Goal: Information Seeking & Learning: Understand process/instructions

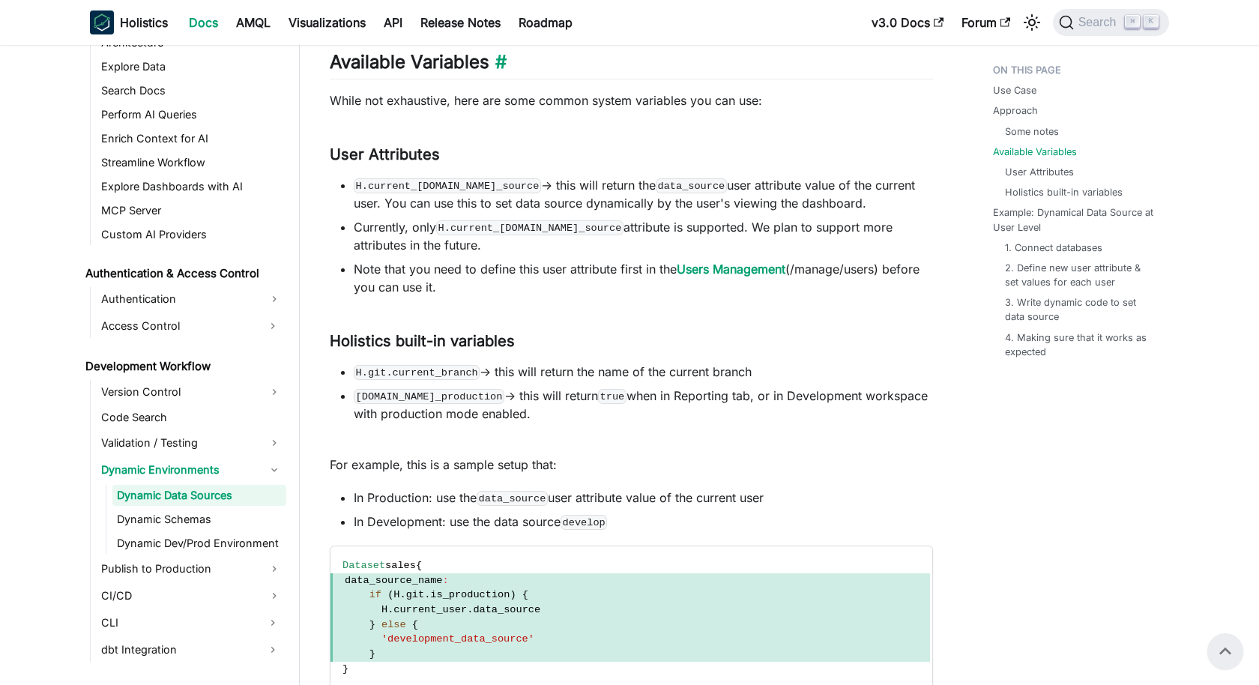
scroll to position [2640, 0]
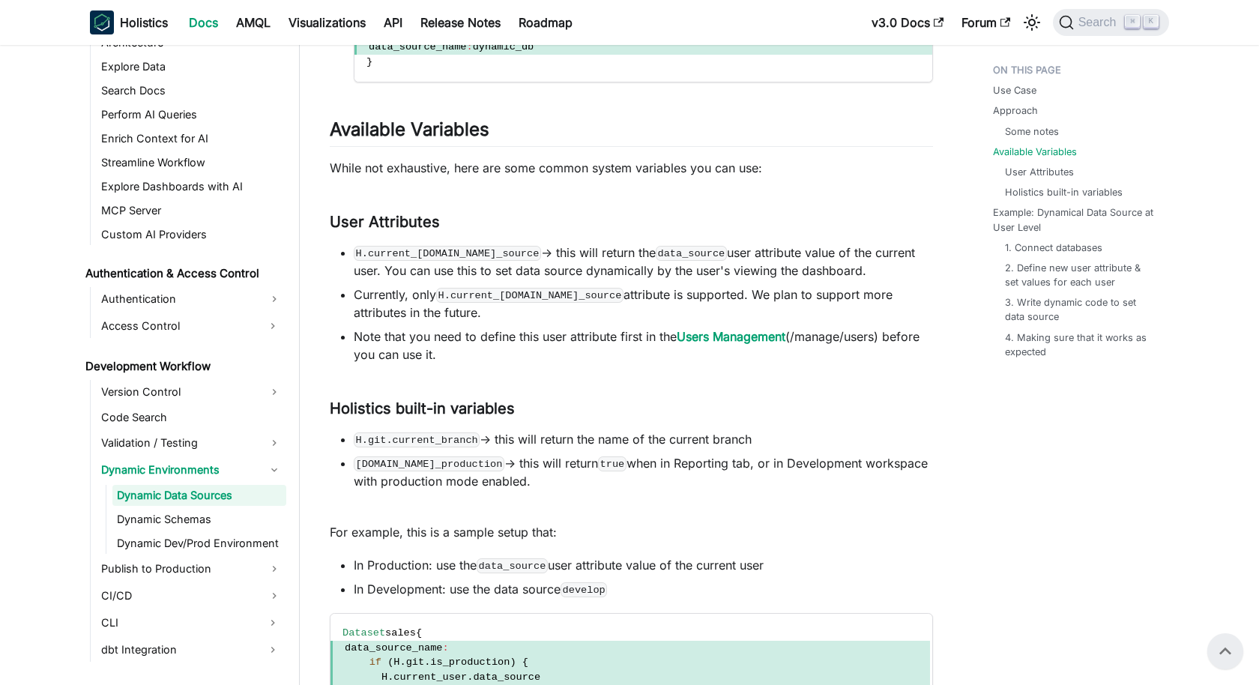
click at [456, 250] on code "H.current_[DOMAIN_NAME]_source" at bounding box center [447, 253] width 187 height 15
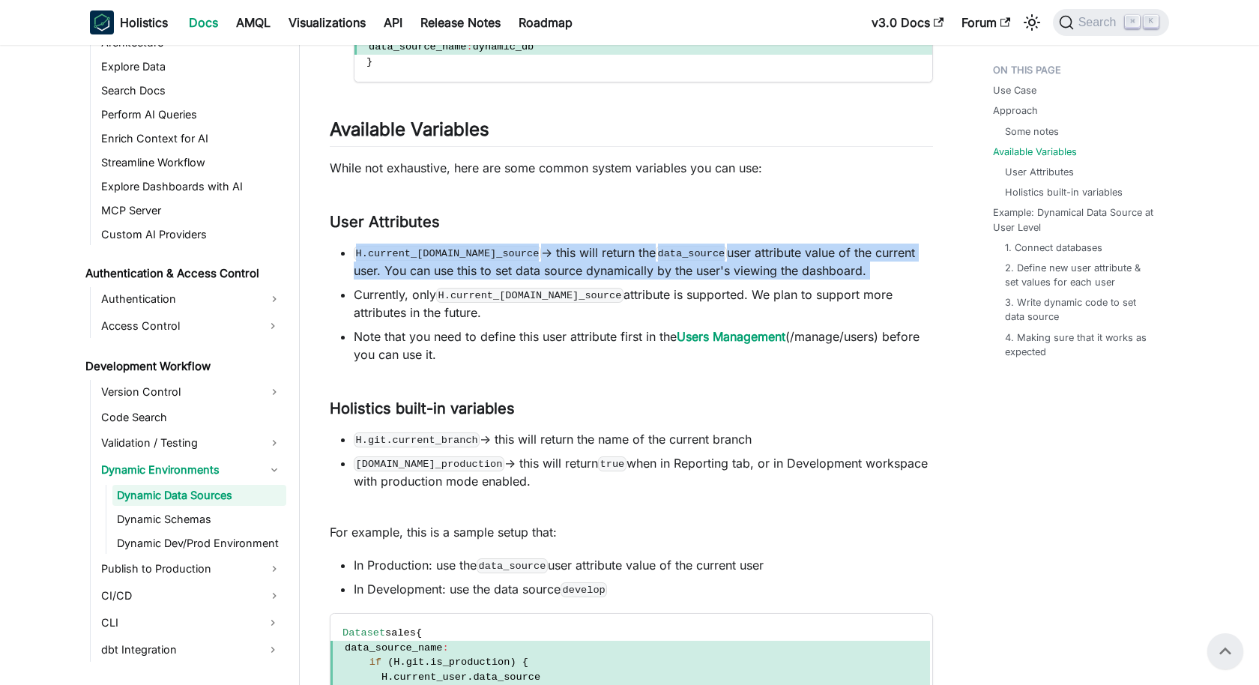
click at [456, 250] on code "H.current_[DOMAIN_NAME]_source" at bounding box center [447, 253] width 187 height 15
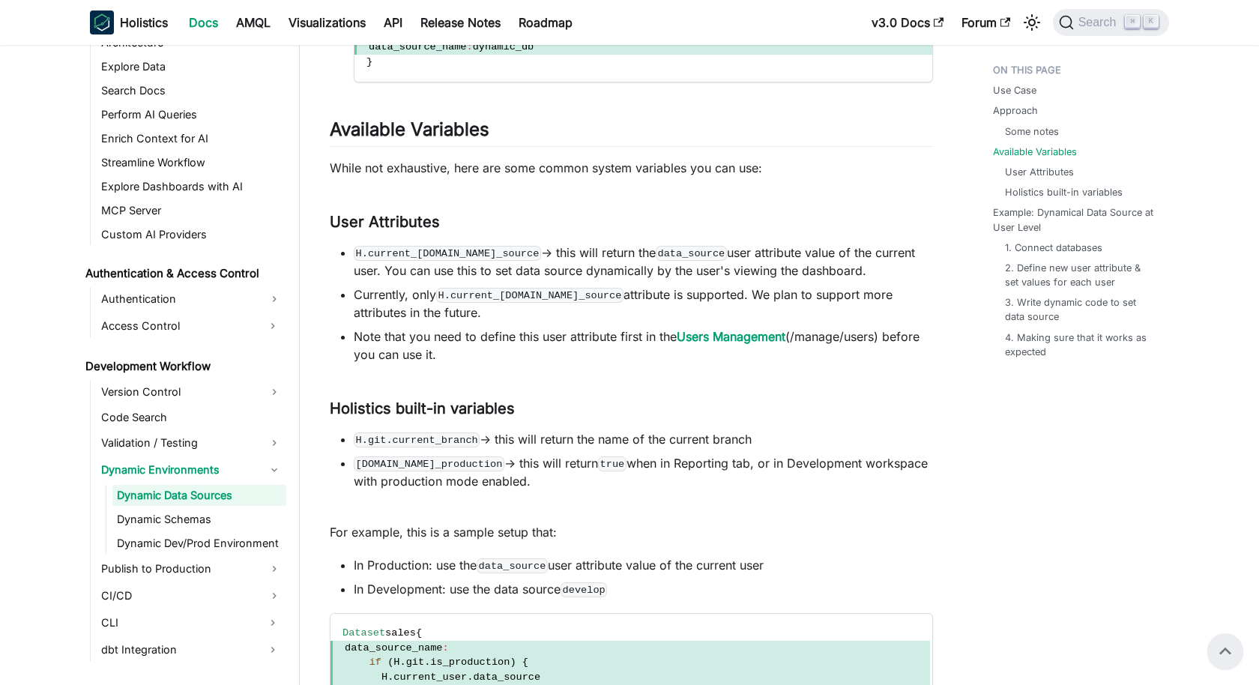
click at [394, 250] on code "H.current_[DOMAIN_NAME]_source" at bounding box center [447, 253] width 187 height 15
drag, startPoint x: 357, startPoint y: 247, endPoint x: 513, endPoint y: 250, distance: 155.9
click at [513, 250] on code "H.current_[DOMAIN_NAME]_source" at bounding box center [447, 253] width 187 height 15
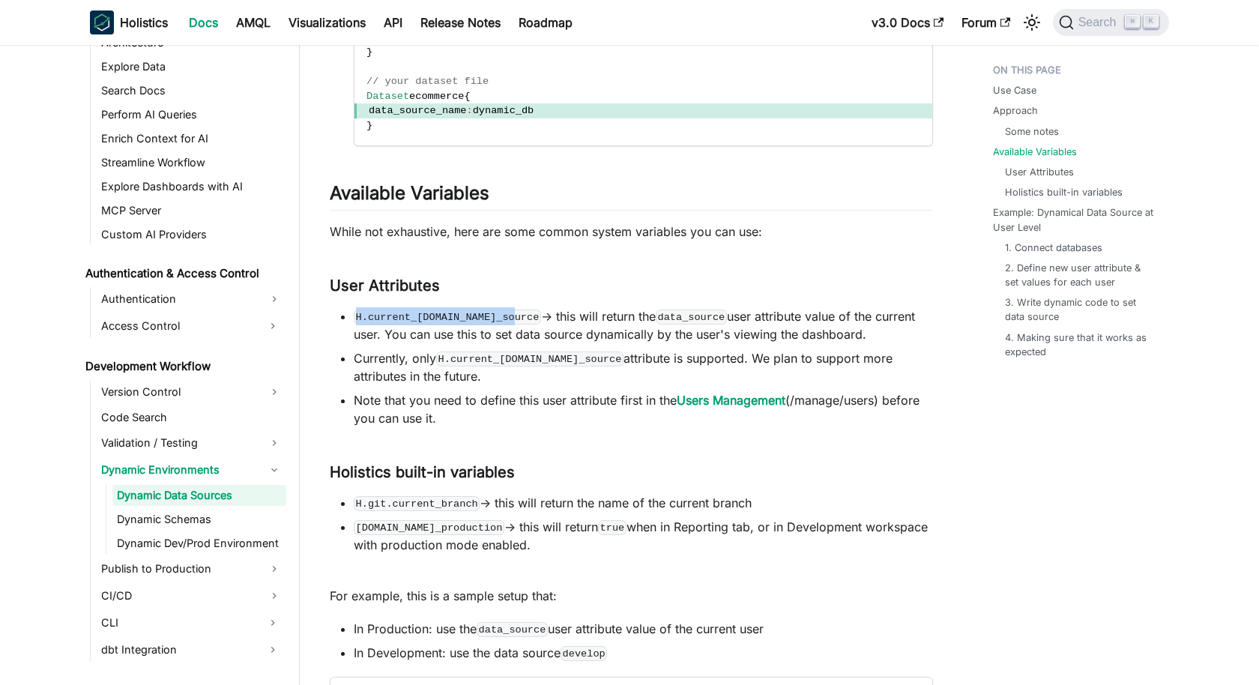
scroll to position [2578, 0]
click at [480, 313] on code "H.current_[DOMAIN_NAME]_source" at bounding box center [447, 315] width 187 height 15
drag, startPoint x: 358, startPoint y: 313, endPoint x: 514, endPoint y: 308, distance: 155.9
click at [514, 308] on code "H.current_[DOMAIN_NAME]_source" at bounding box center [447, 315] width 187 height 15
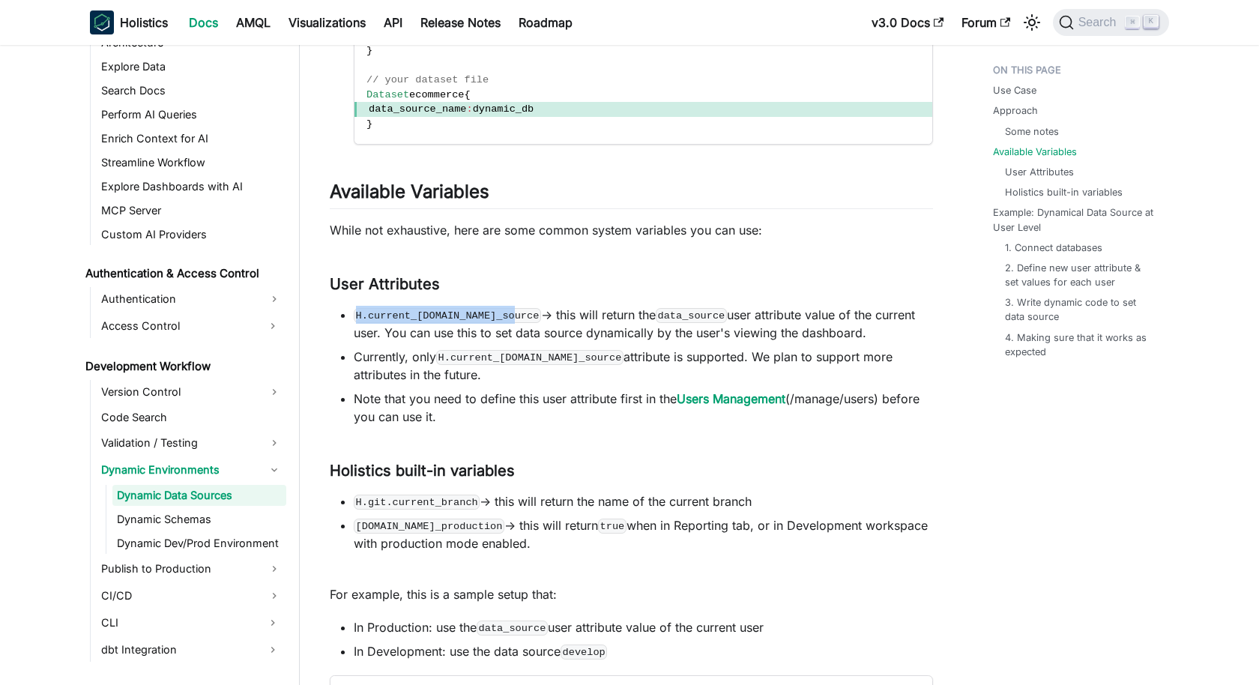
copy code "H.current_[DOMAIN_NAME]_source"
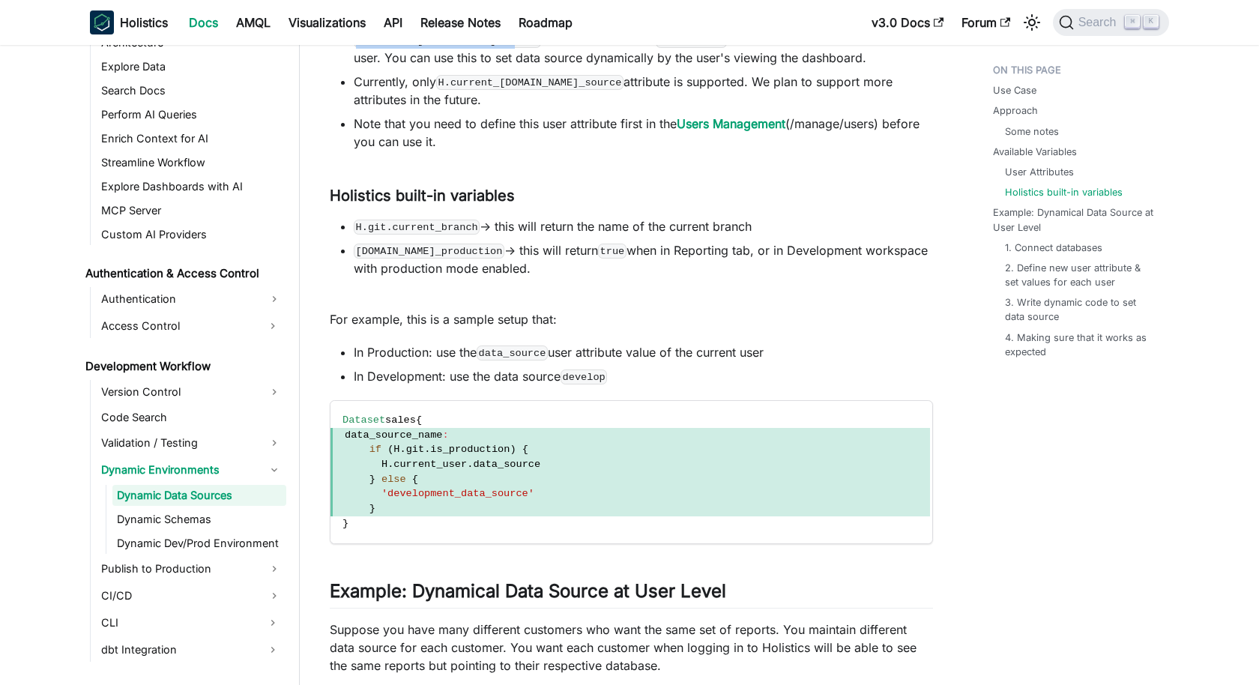
scroll to position [2854, 0]
click at [487, 486] on span "'development_data_source'" at bounding box center [630, 493] width 600 height 15
click at [417, 524] on code "Dataset sales { data_source_name : if ( H . git . is_production ) { H . current…" at bounding box center [630, 471] width 600 height 142
click at [420, 519] on code "Dataset sales { data_source_name : if ( H . git . is_production ) { H . current…" at bounding box center [630, 471] width 600 height 142
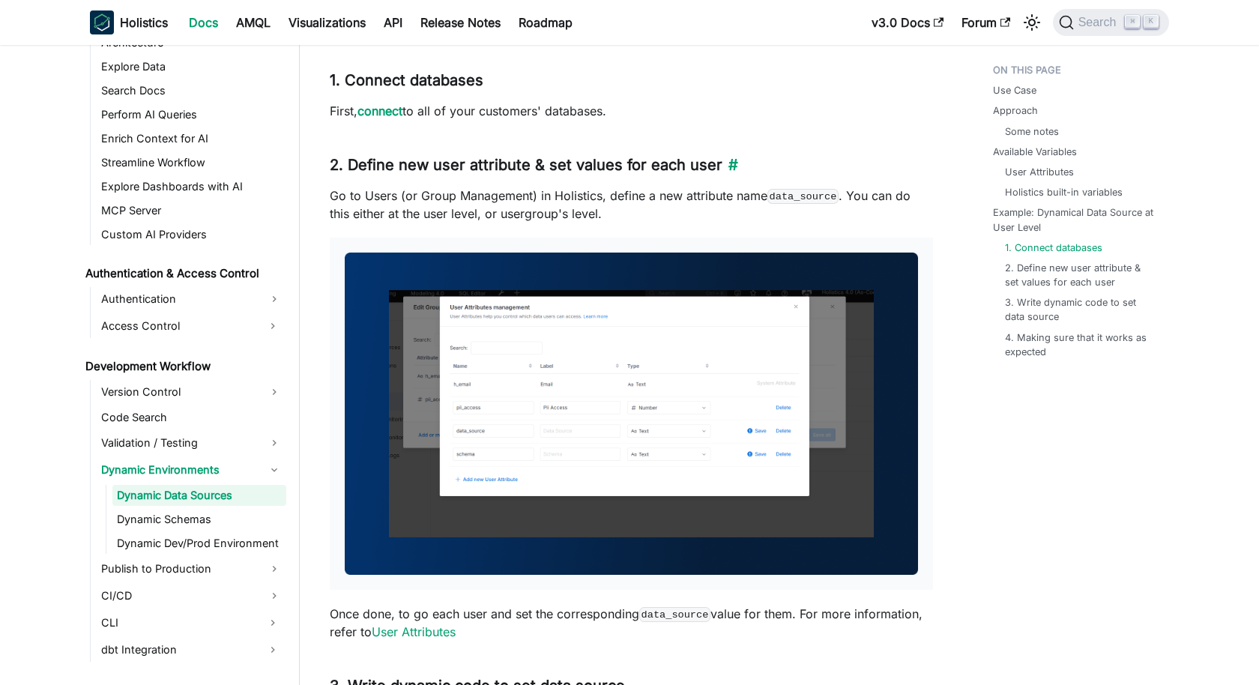
scroll to position [3928, 0]
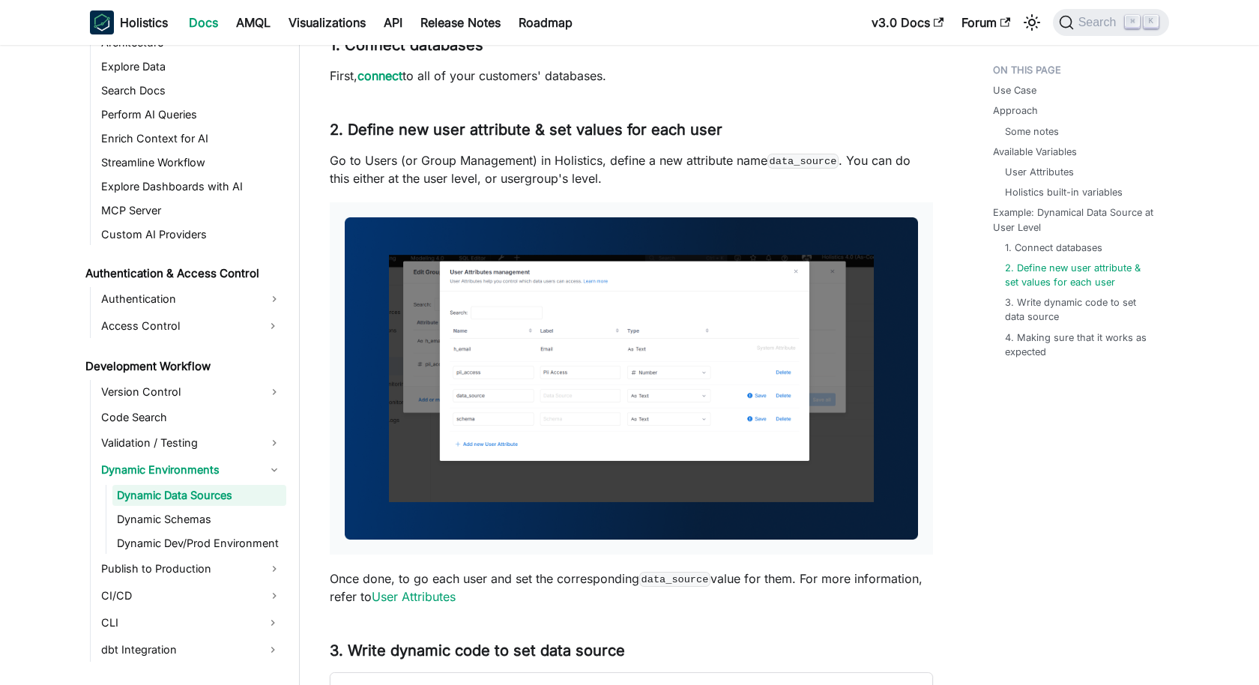
click at [592, 364] on img at bounding box center [631, 378] width 573 height 322
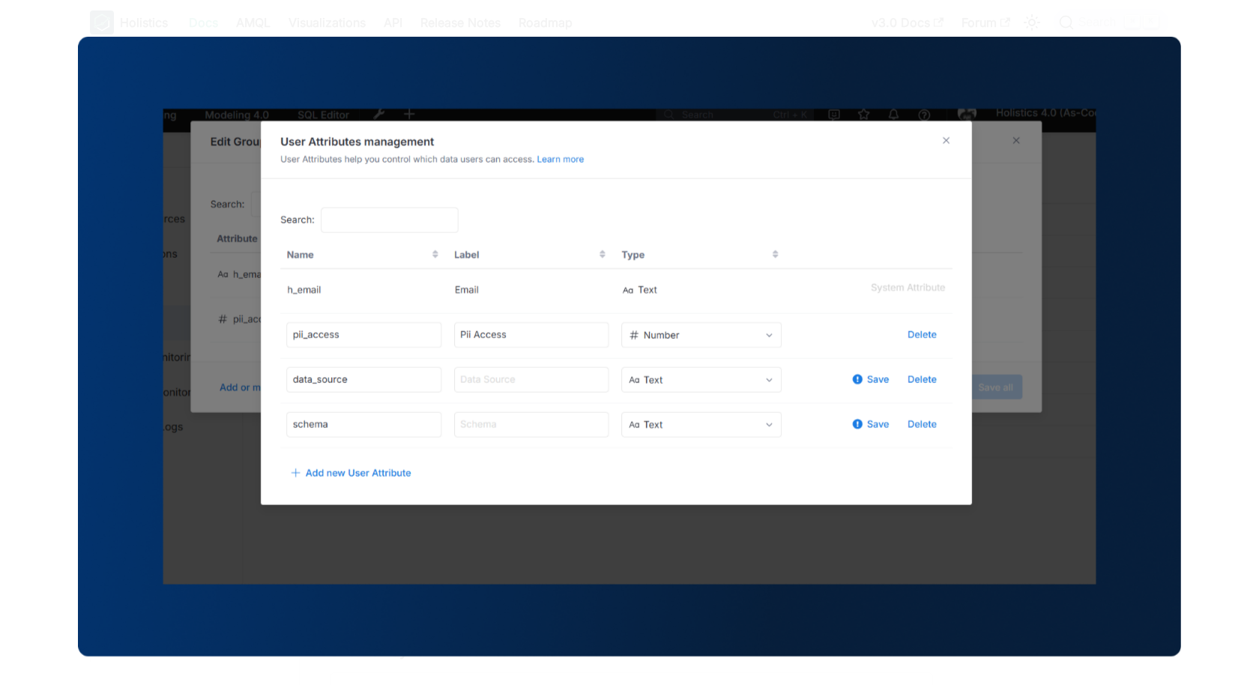
click at [1073, 336] on div at bounding box center [629, 342] width 1259 height 685
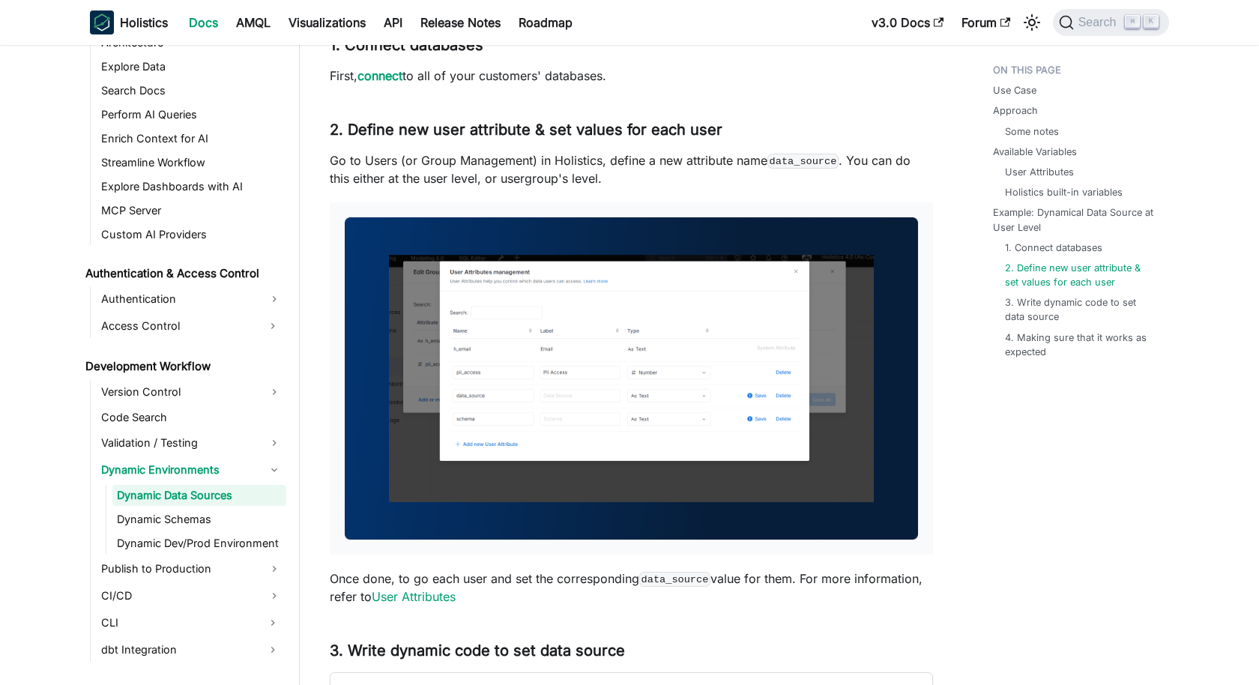
scroll to position [3957, 0]
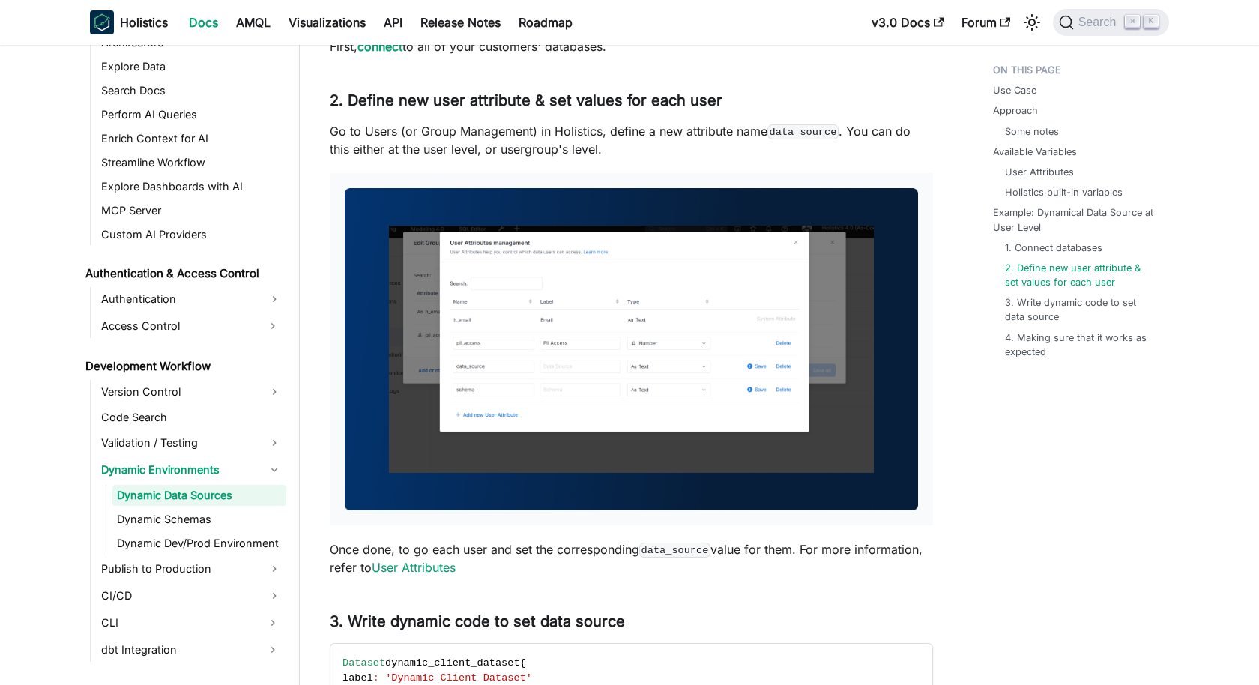
click at [722, 310] on img at bounding box center [631, 349] width 573 height 322
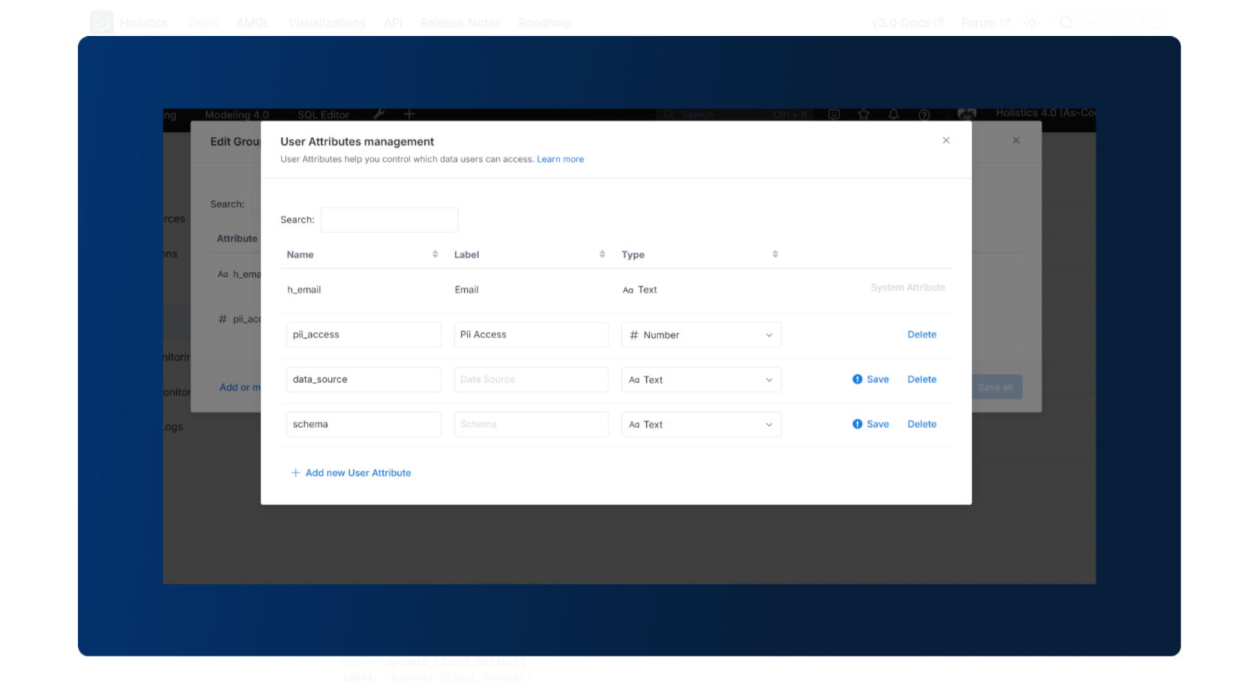
click at [1073, 257] on div at bounding box center [629, 342] width 1259 height 685
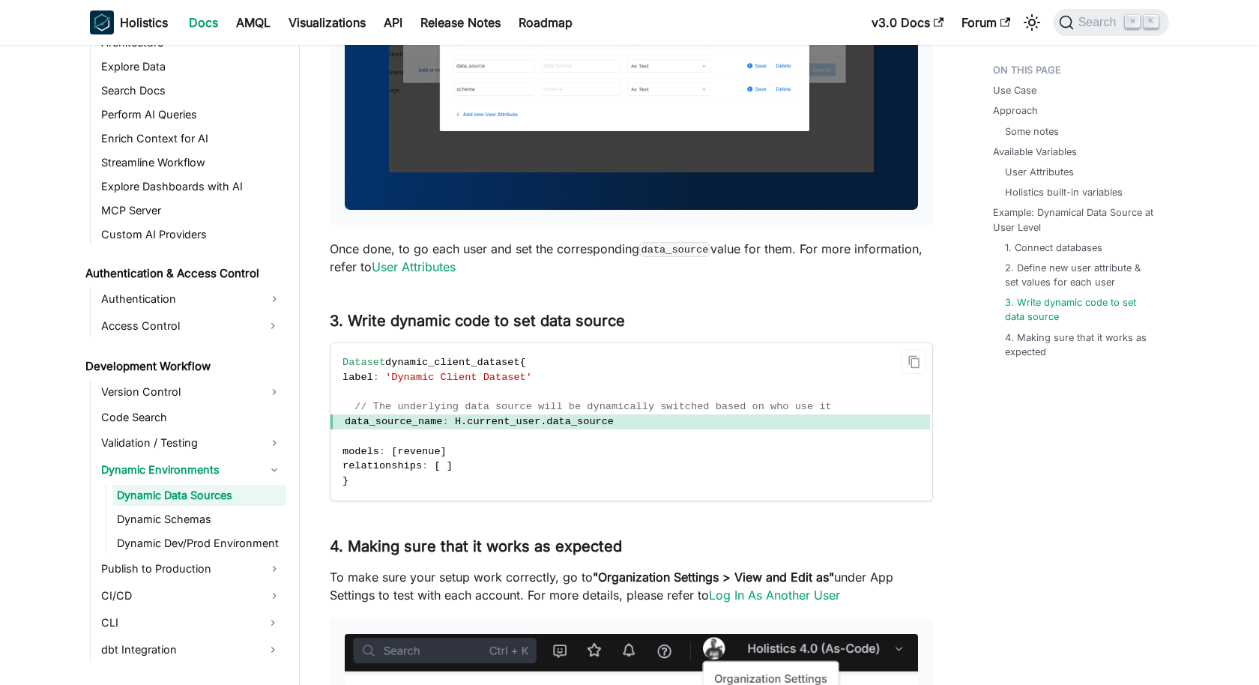
scroll to position [4296, 0]
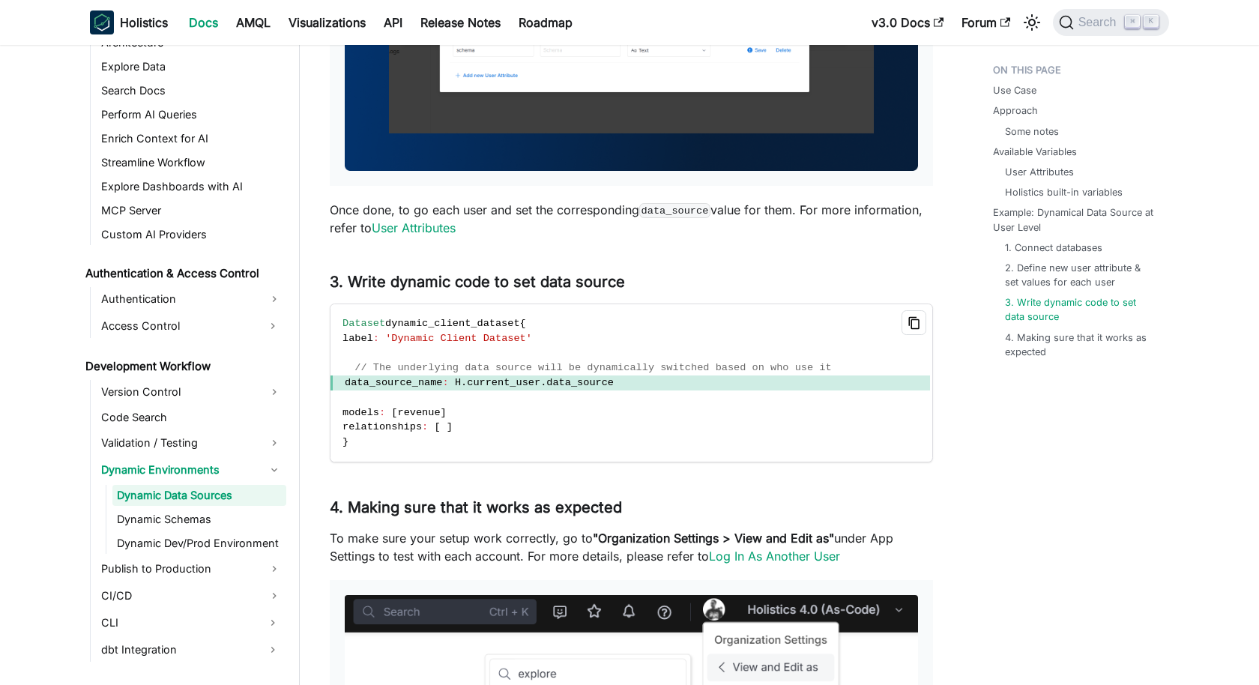
click at [913, 321] on icon "Copy code to clipboard" at bounding box center [914, 322] width 13 height 13
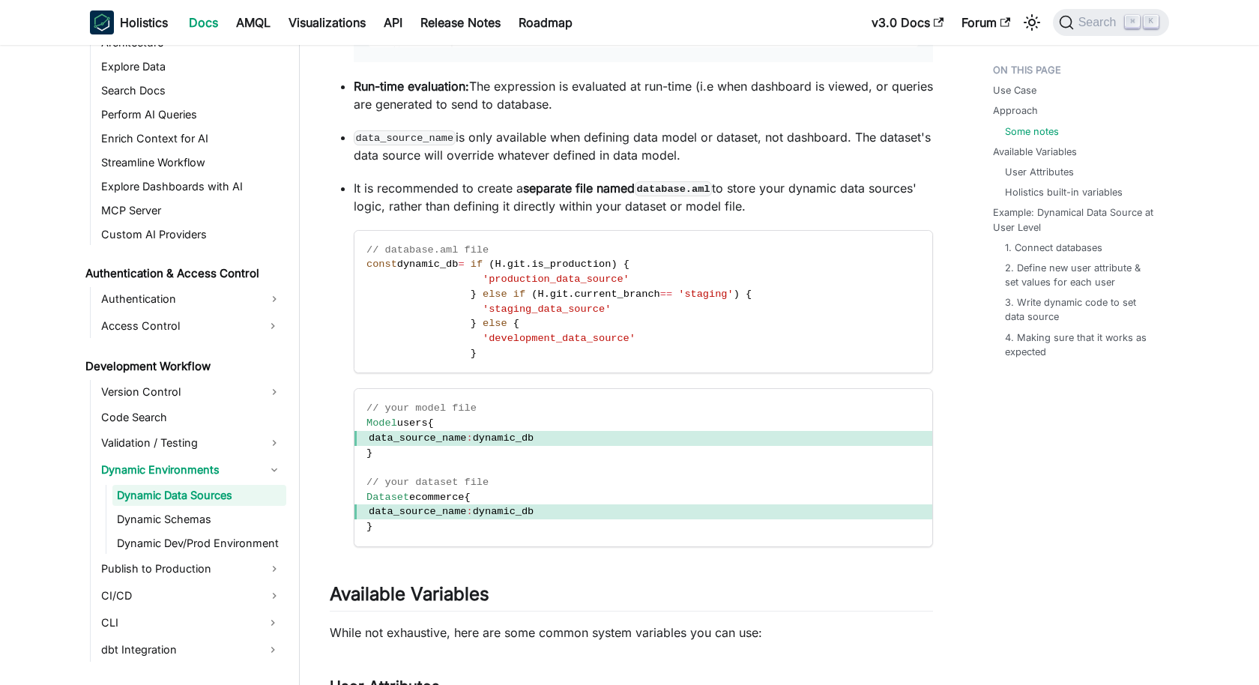
scroll to position [2184, 0]
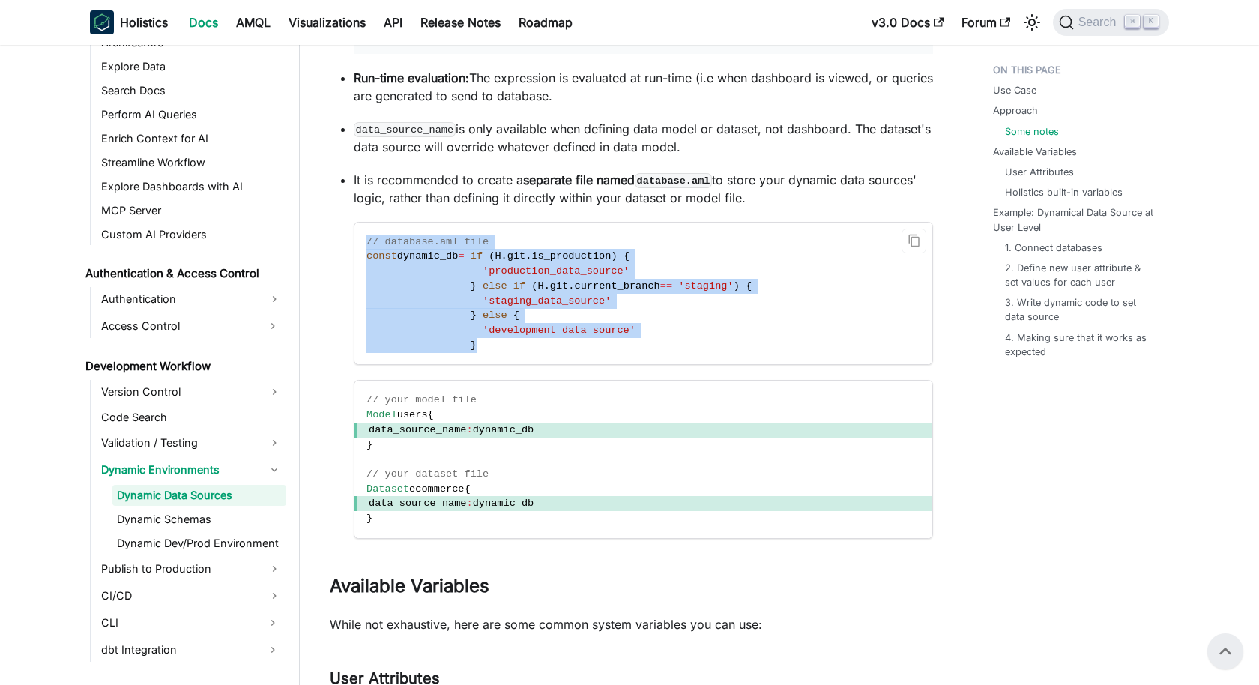
drag, startPoint x: 582, startPoint y: 357, endPoint x: 367, endPoint y: 235, distance: 246.7
click at [367, 235] on code "// database.aml file const dynamic_db = if ( H . git . is_production ) { 'produ…" at bounding box center [643, 294] width 578 height 142
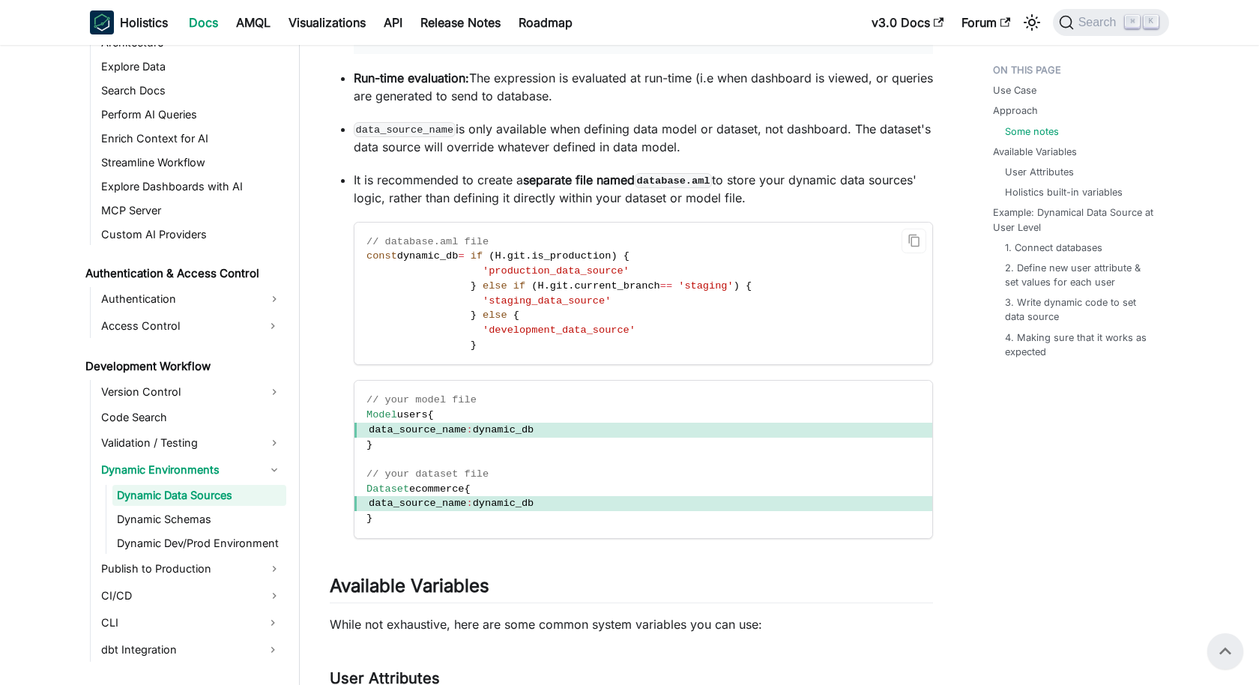
click at [519, 315] on span "{" at bounding box center [516, 315] width 6 height 11
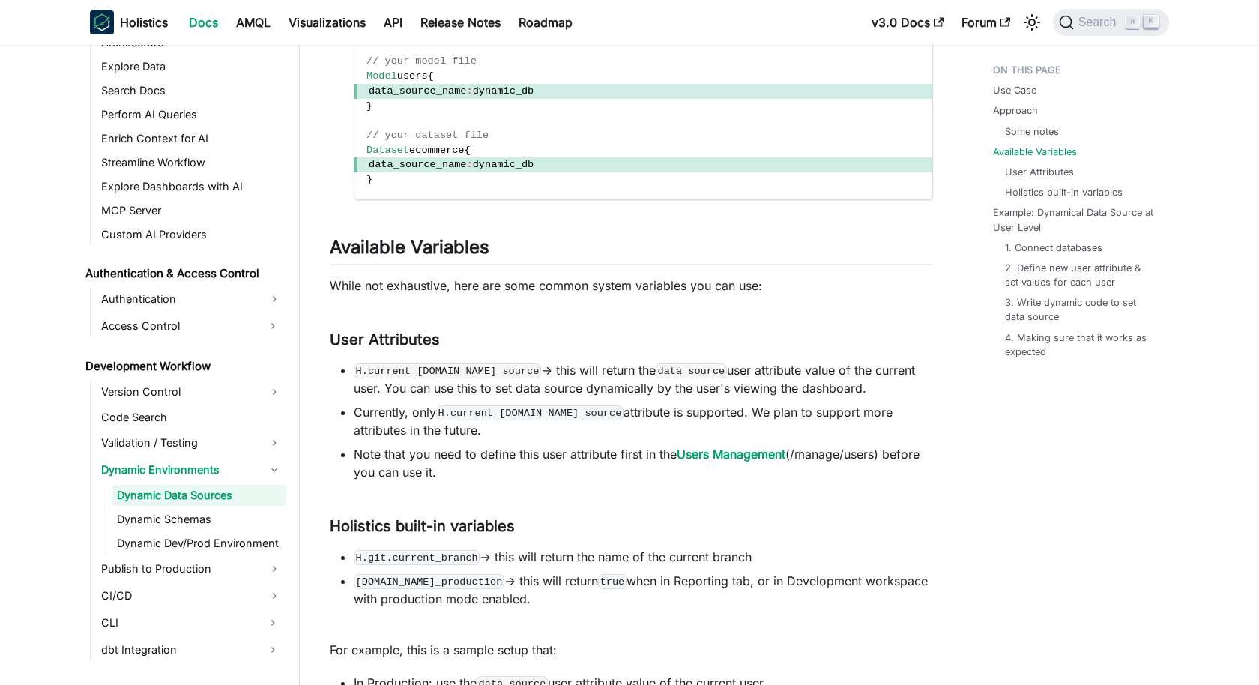
scroll to position [2544, 0]
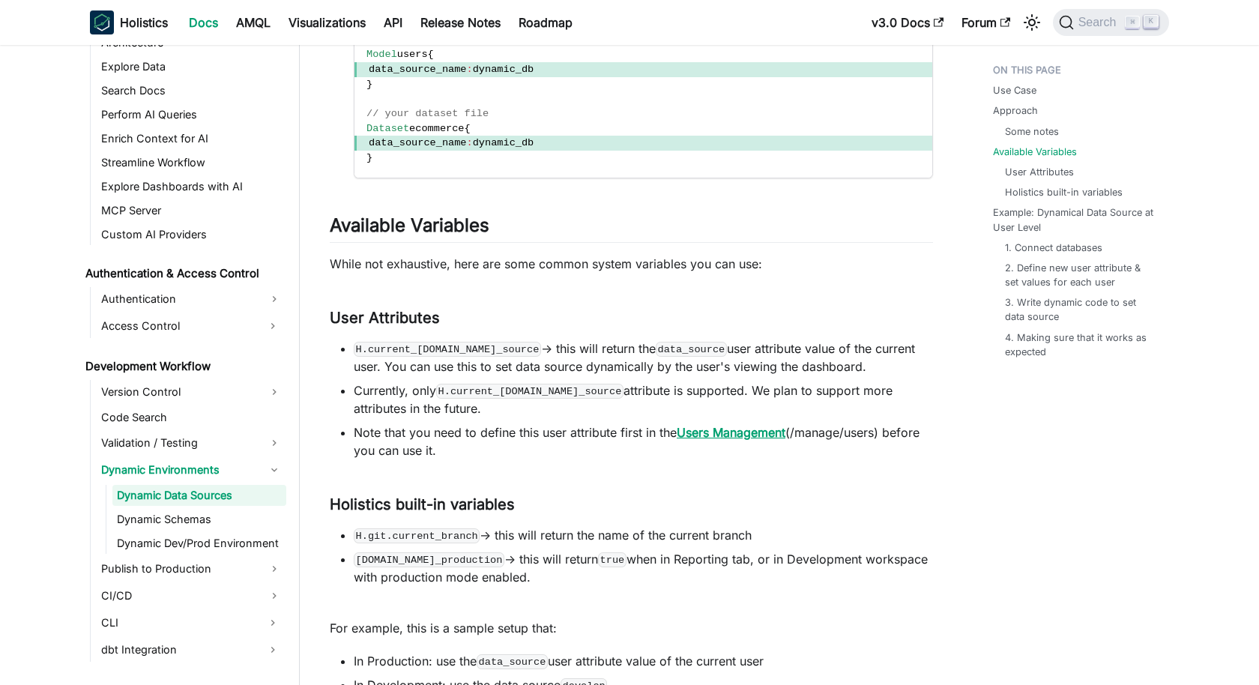
click at [731, 425] on strong "Users Management" at bounding box center [731, 432] width 109 height 15
click at [186, 530] on ul "Dynamic Data Sources Dynamic Schemas Dynamic Dev/Prod Environment" at bounding box center [196, 519] width 181 height 69
click at [186, 516] on link "Dynamic Schemas" at bounding box center [199, 519] width 174 height 21
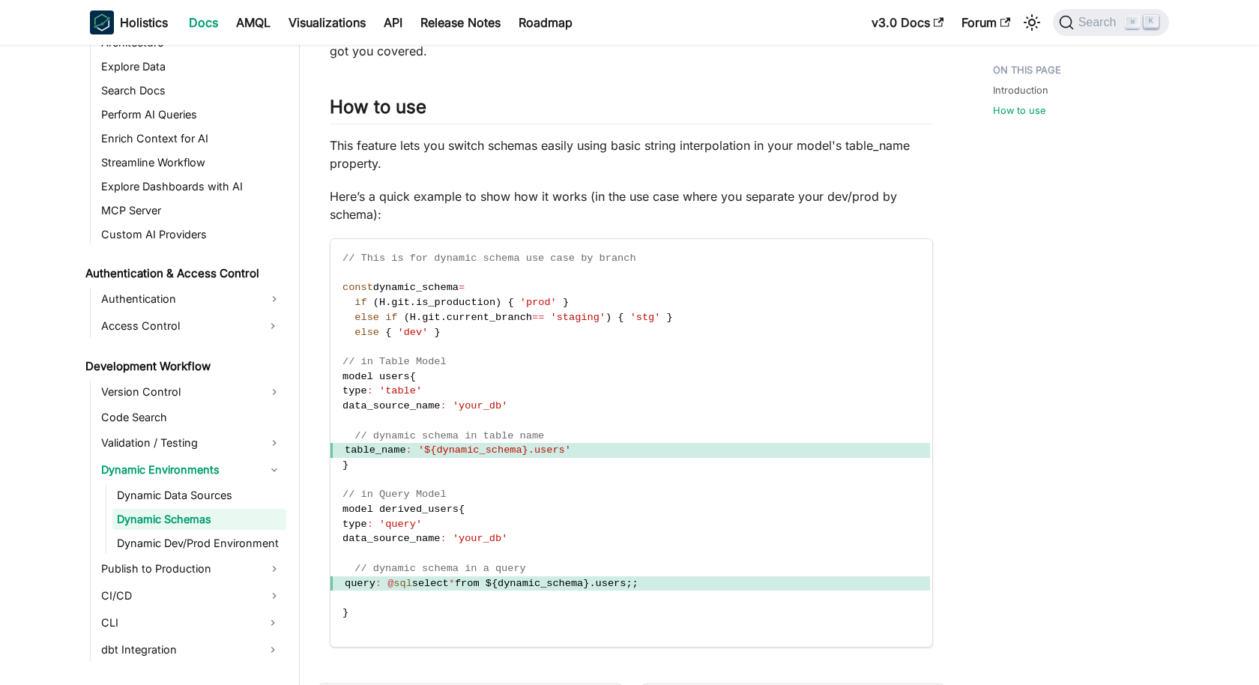
scroll to position [703, 0]
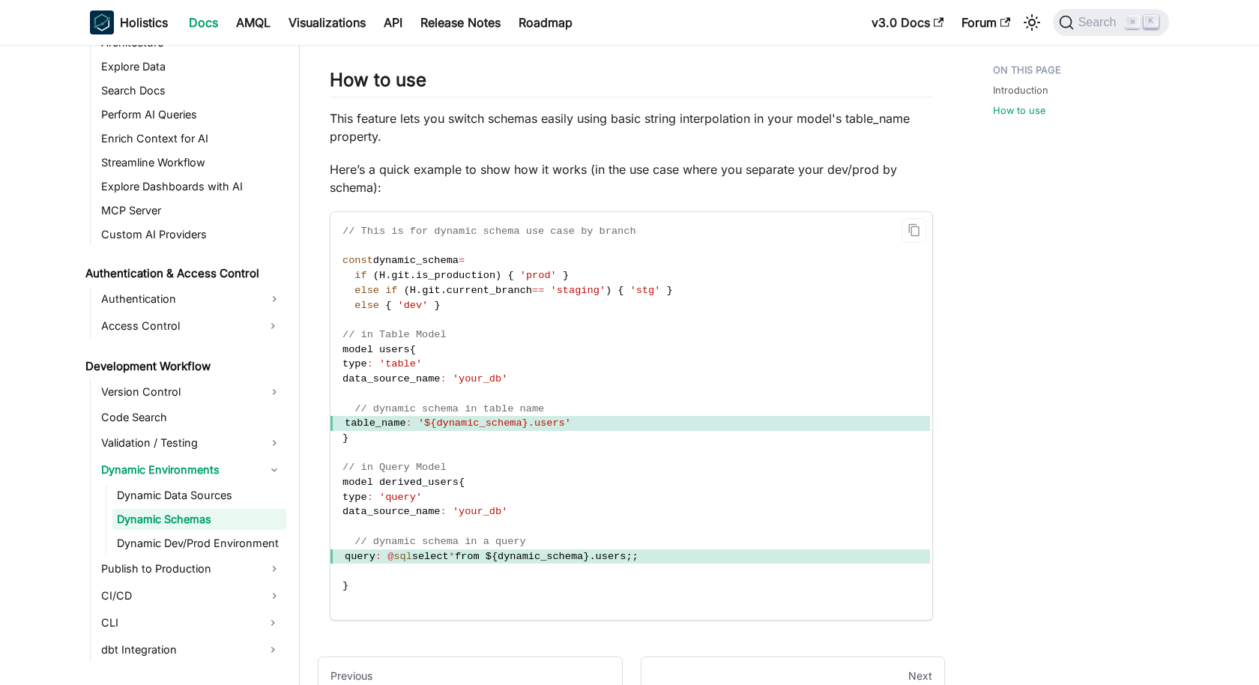
click at [541, 420] on span "'${dynamic_schema}.users'" at bounding box center [494, 422] width 153 height 11
click at [571, 423] on span "'${dynamic_schema}.users'" at bounding box center [494, 422] width 153 height 11
drag, startPoint x: 586, startPoint y: 423, endPoint x: 437, endPoint y: 422, distance: 149.1
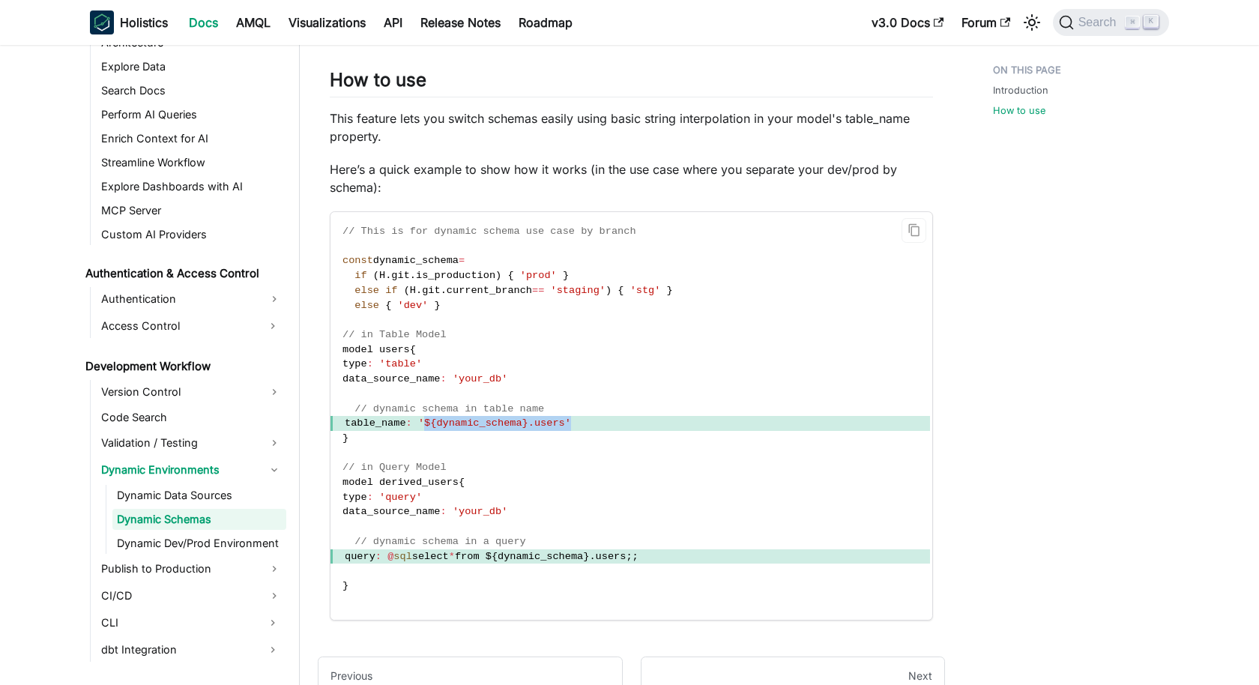
click at [436, 422] on span "table_name : '${dynamic_schema}.users'" at bounding box center [630, 423] width 600 height 15
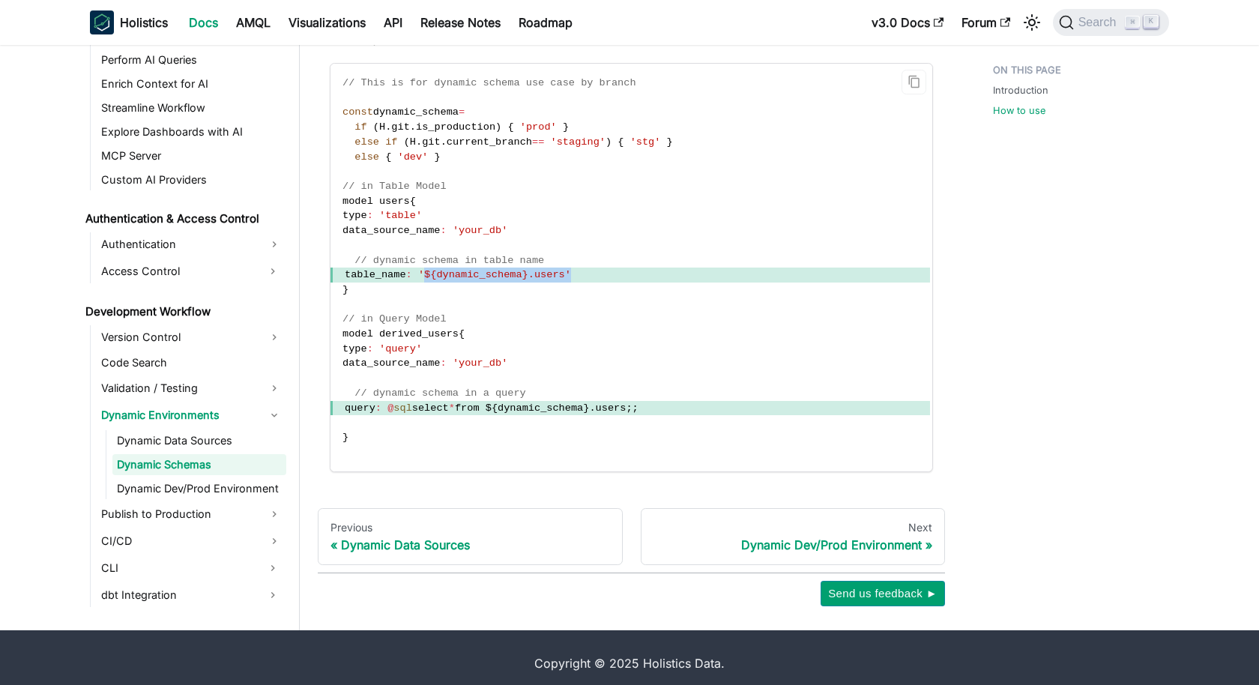
scroll to position [854, 0]
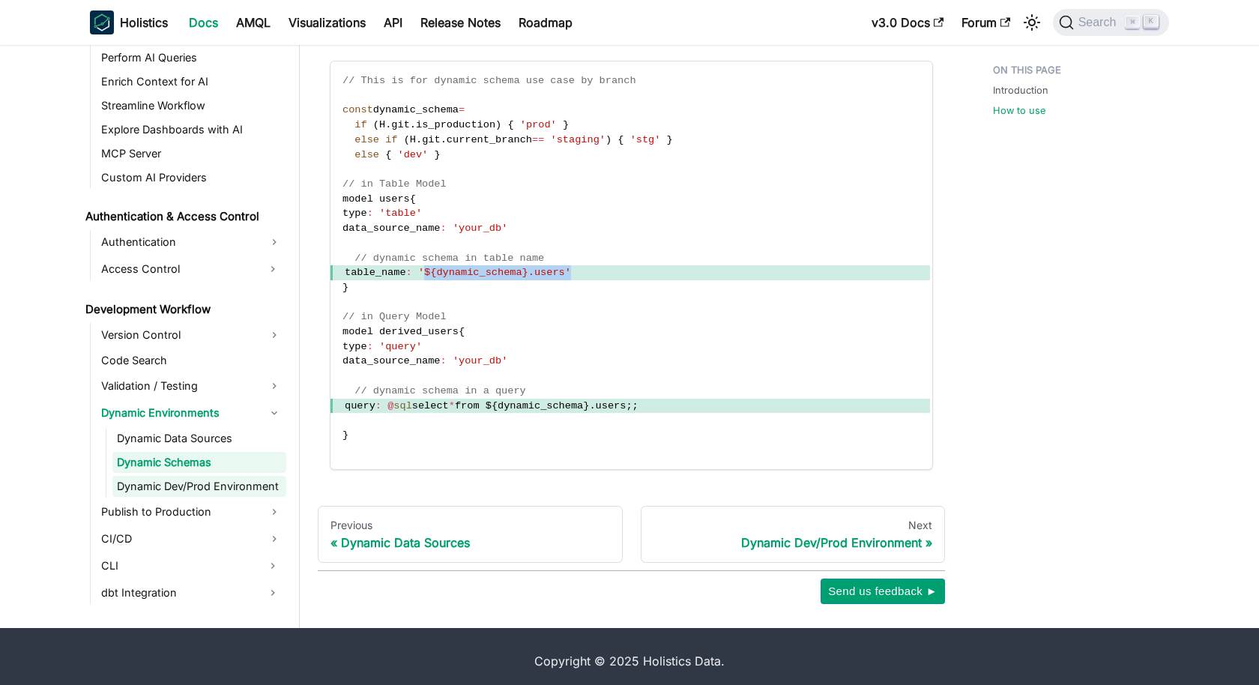
click at [189, 476] on link "Dynamic Dev/Prod Environment" at bounding box center [199, 486] width 174 height 21
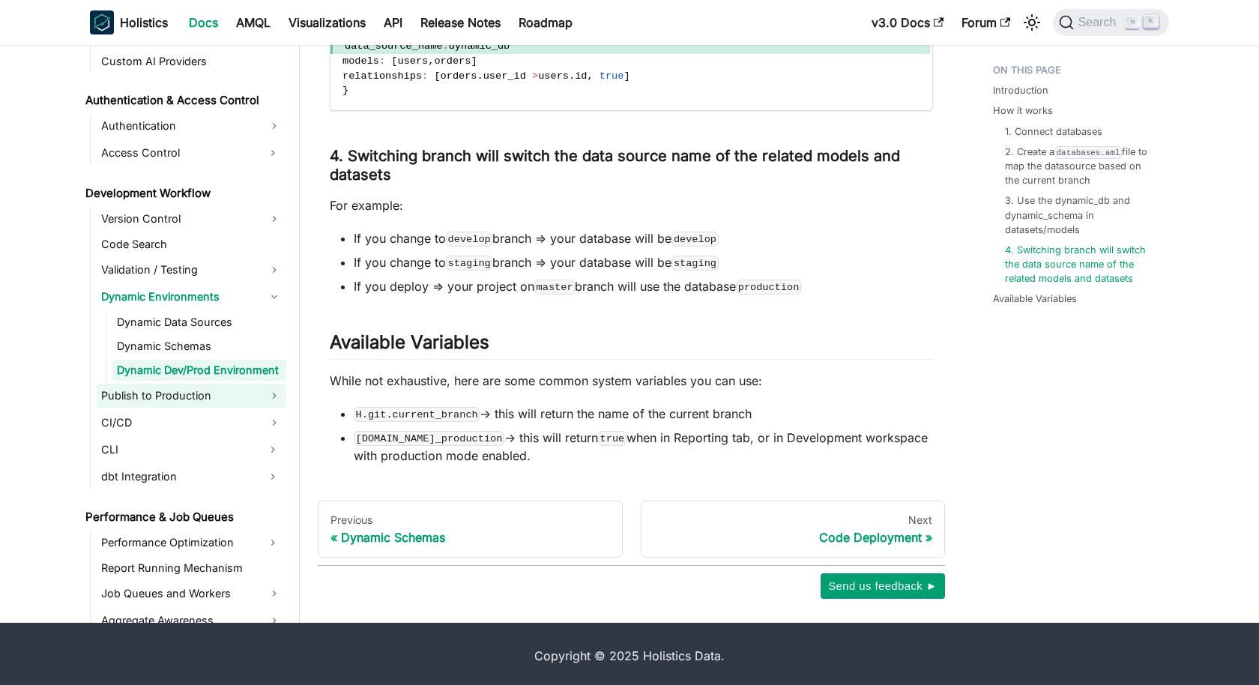
scroll to position [947, 0]
click at [252, 410] on link "CI/CD" at bounding box center [192, 421] width 190 height 24
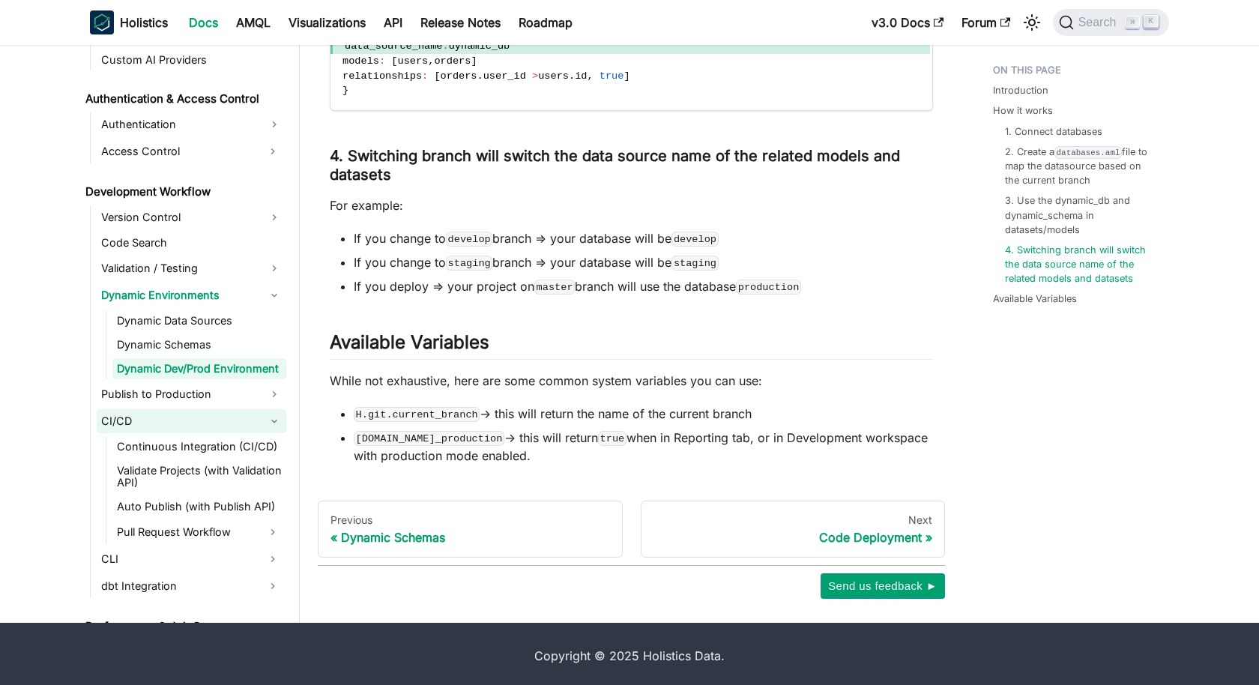
click at [245, 429] on link "CI/CD" at bounding box center [192, 421] width 190 height 24
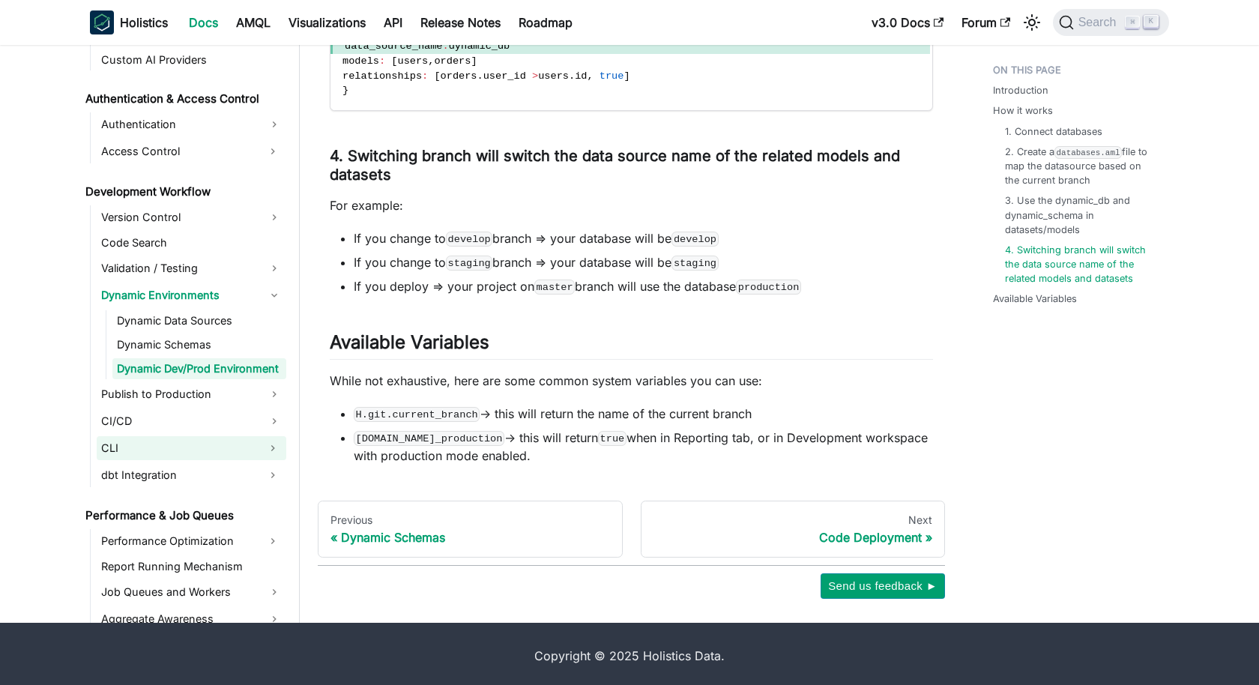
click at [244, 436] on link "CLI" at bounding box center [178, 448] width 163 height 24
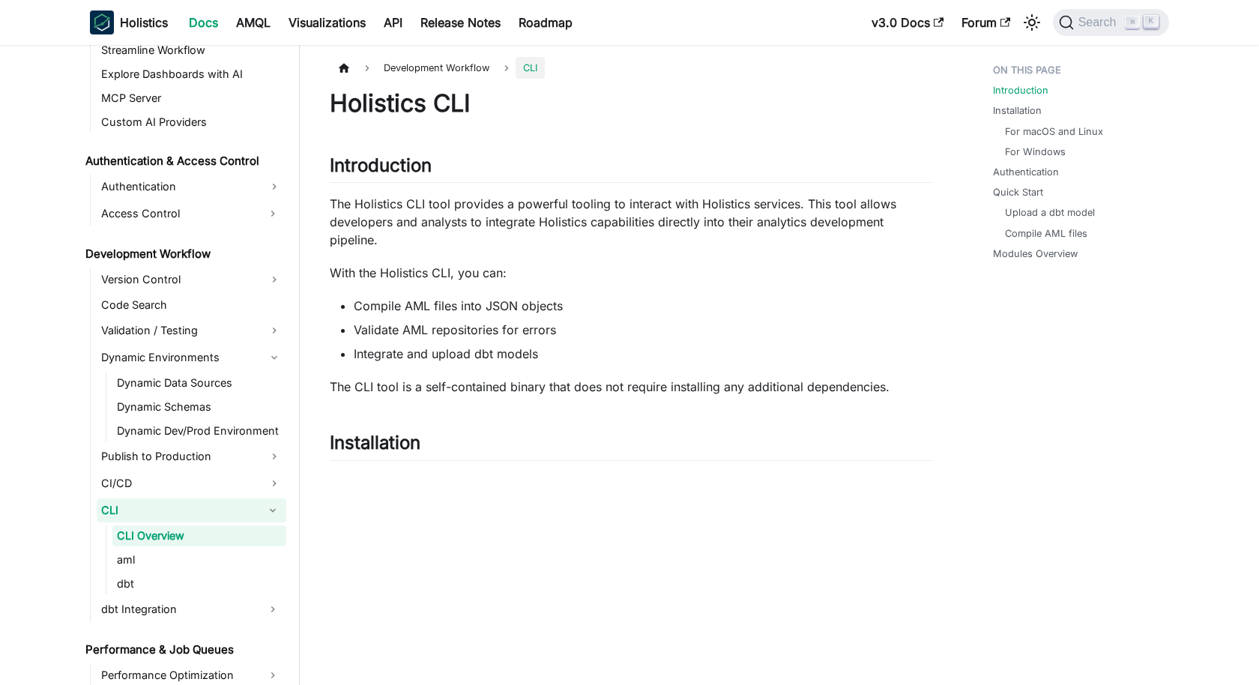
click at [216, 507] on link "CLI" at bounding box center [178, 510] width 163 height 24
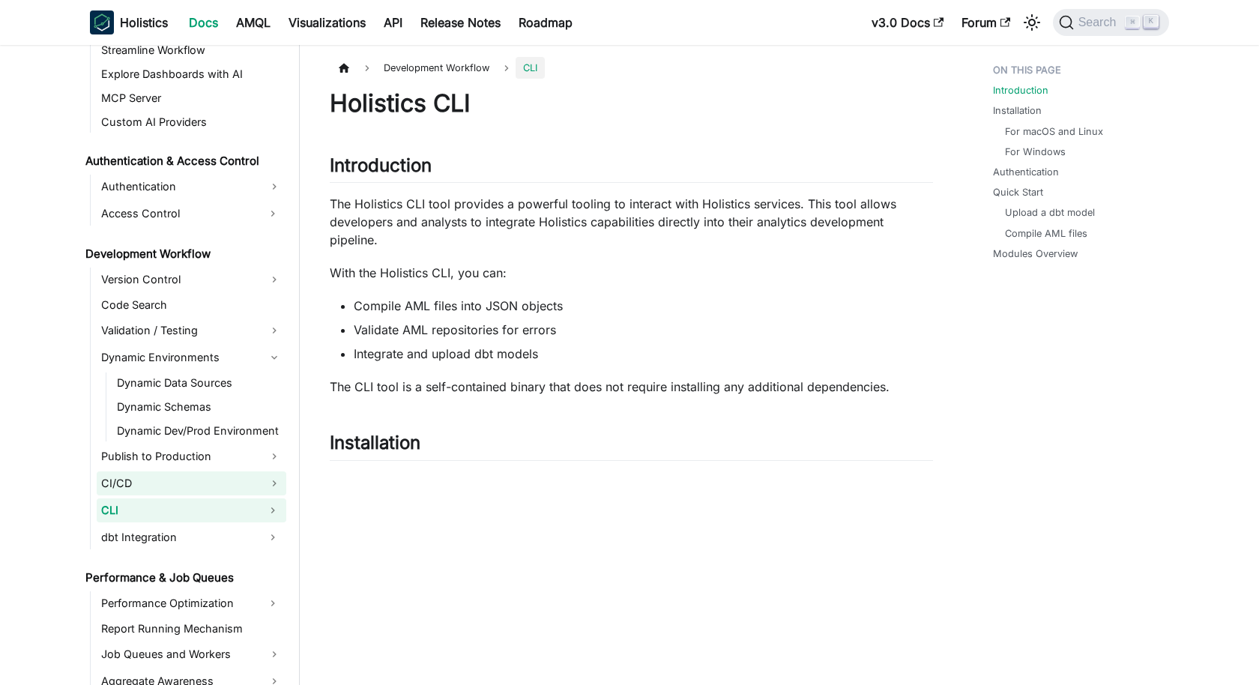
click at [217, 483] on link "CI/CD" at bounding box center [192, 483] width 190 height 24
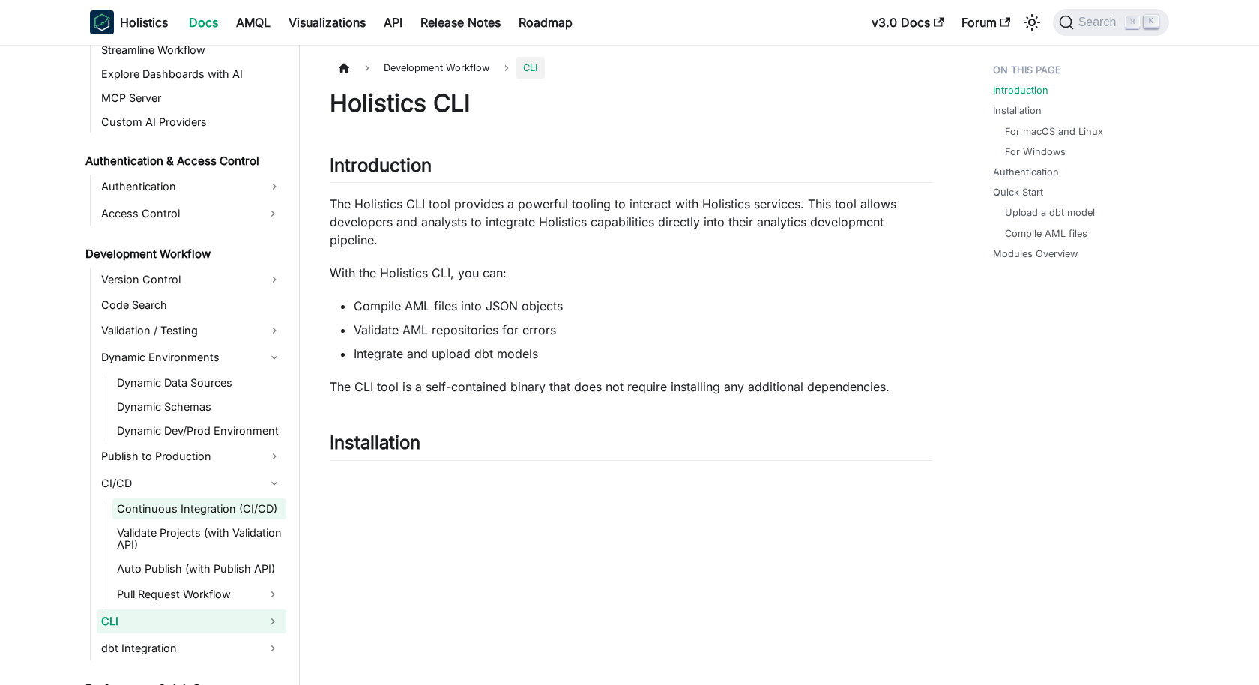
click at [215, 515] on link "Continuous Integration (CI/CD)" at bounding box center [199, 508] width 174 height 21
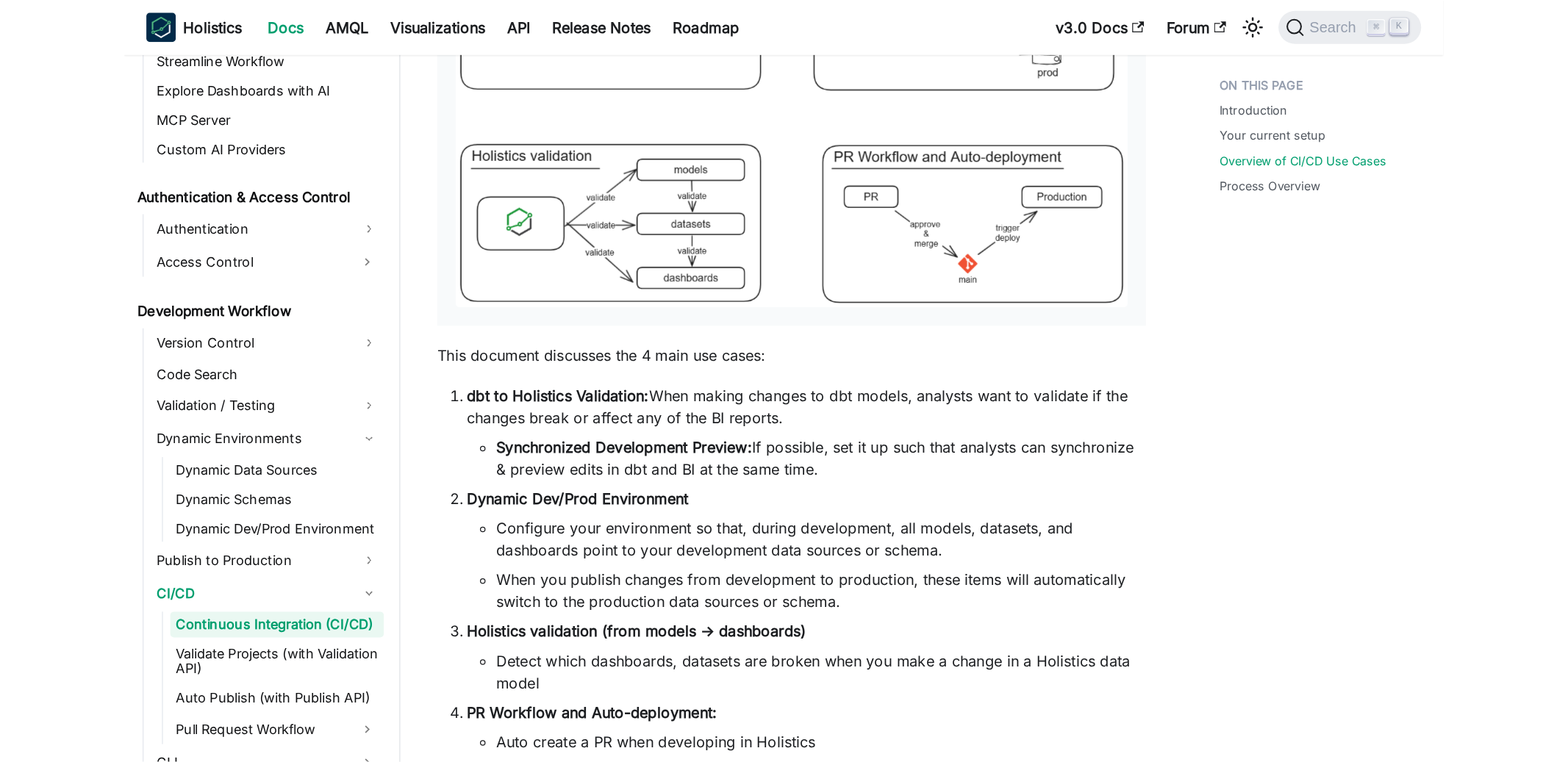
scroll to position [929, 0]
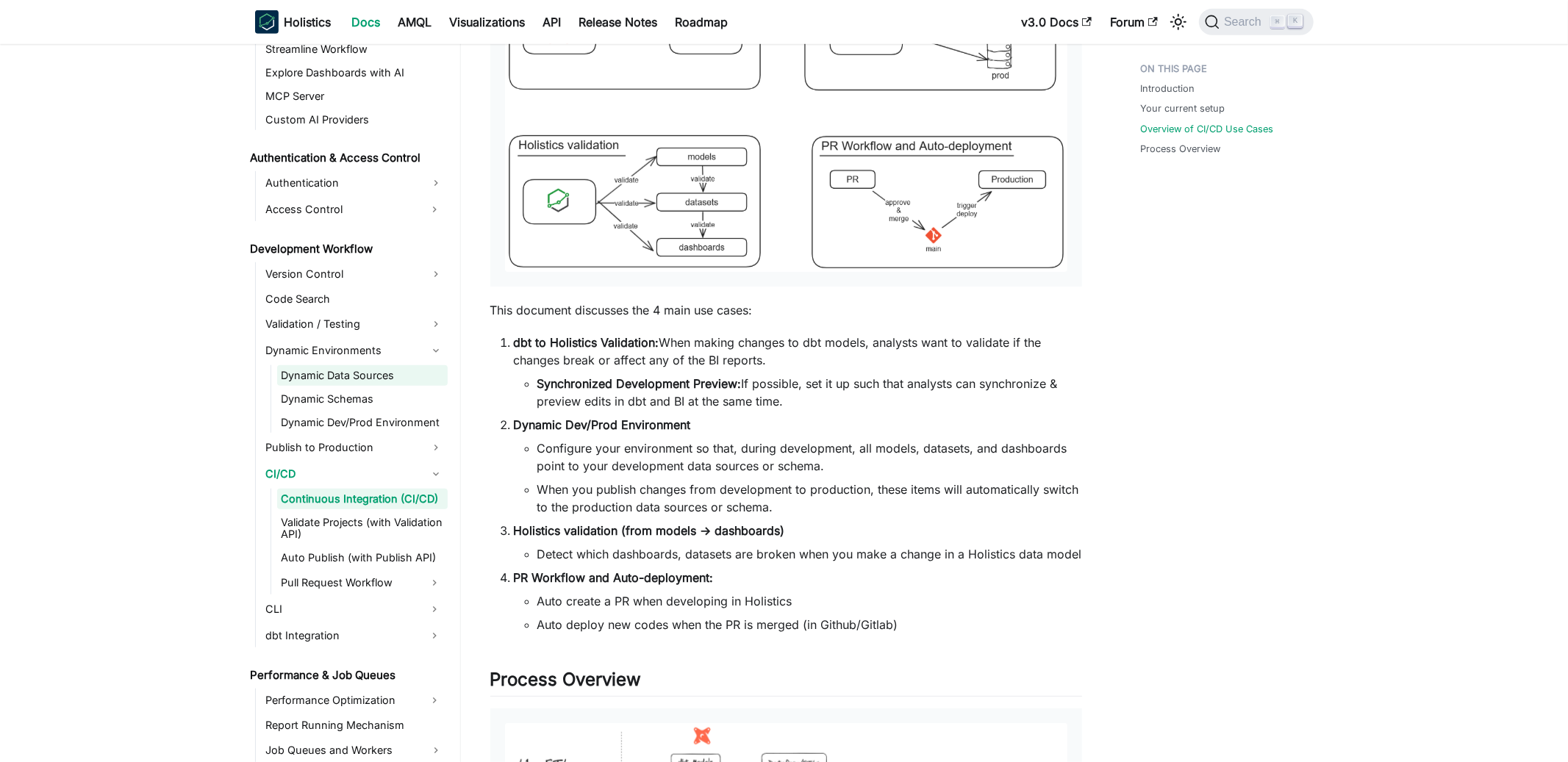
click at [336, 374] on link "Dynamic Data Sources" at bounding box center [363, 375] width 171 height 21
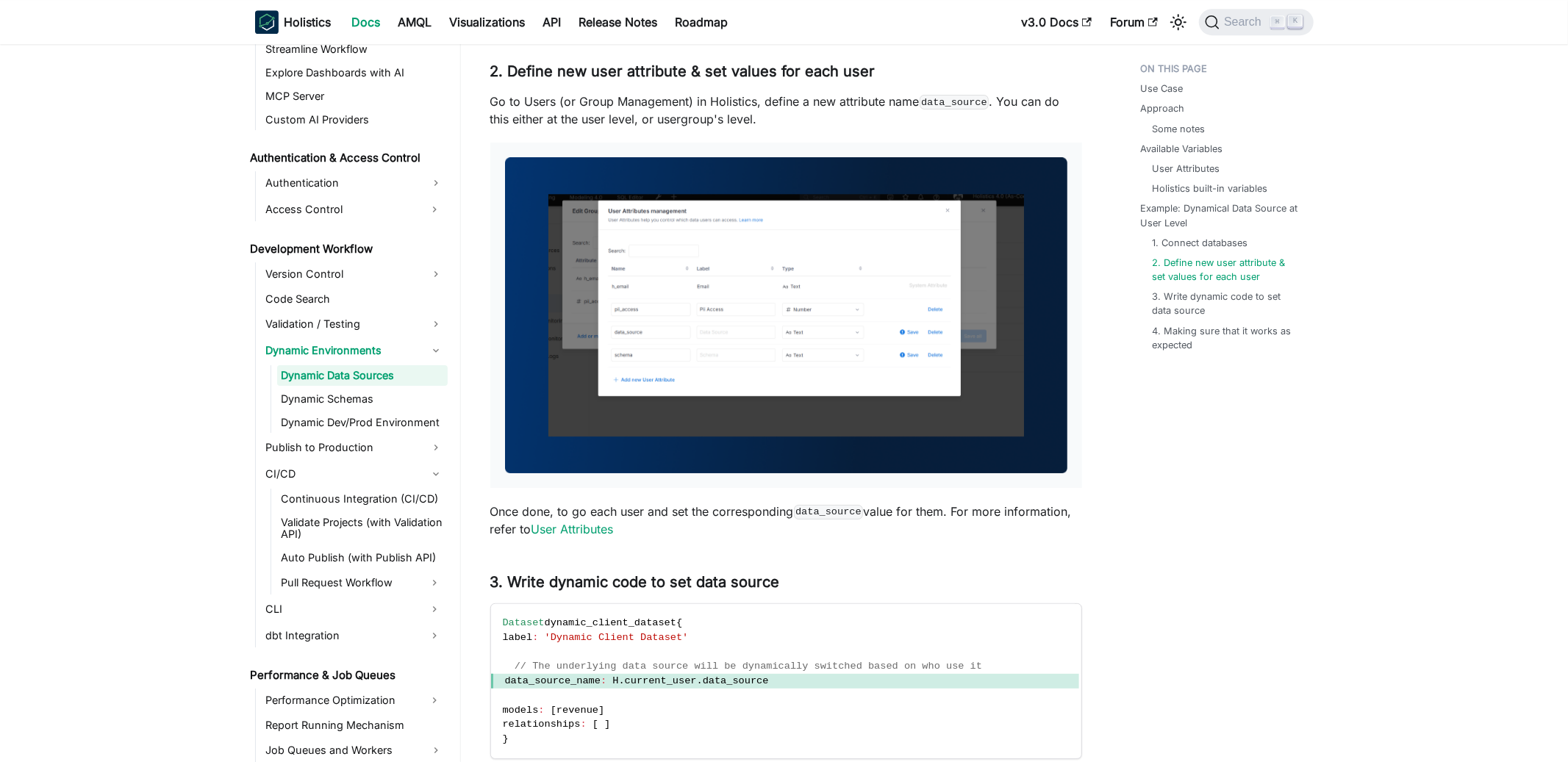
scroll to position [3913, 0]
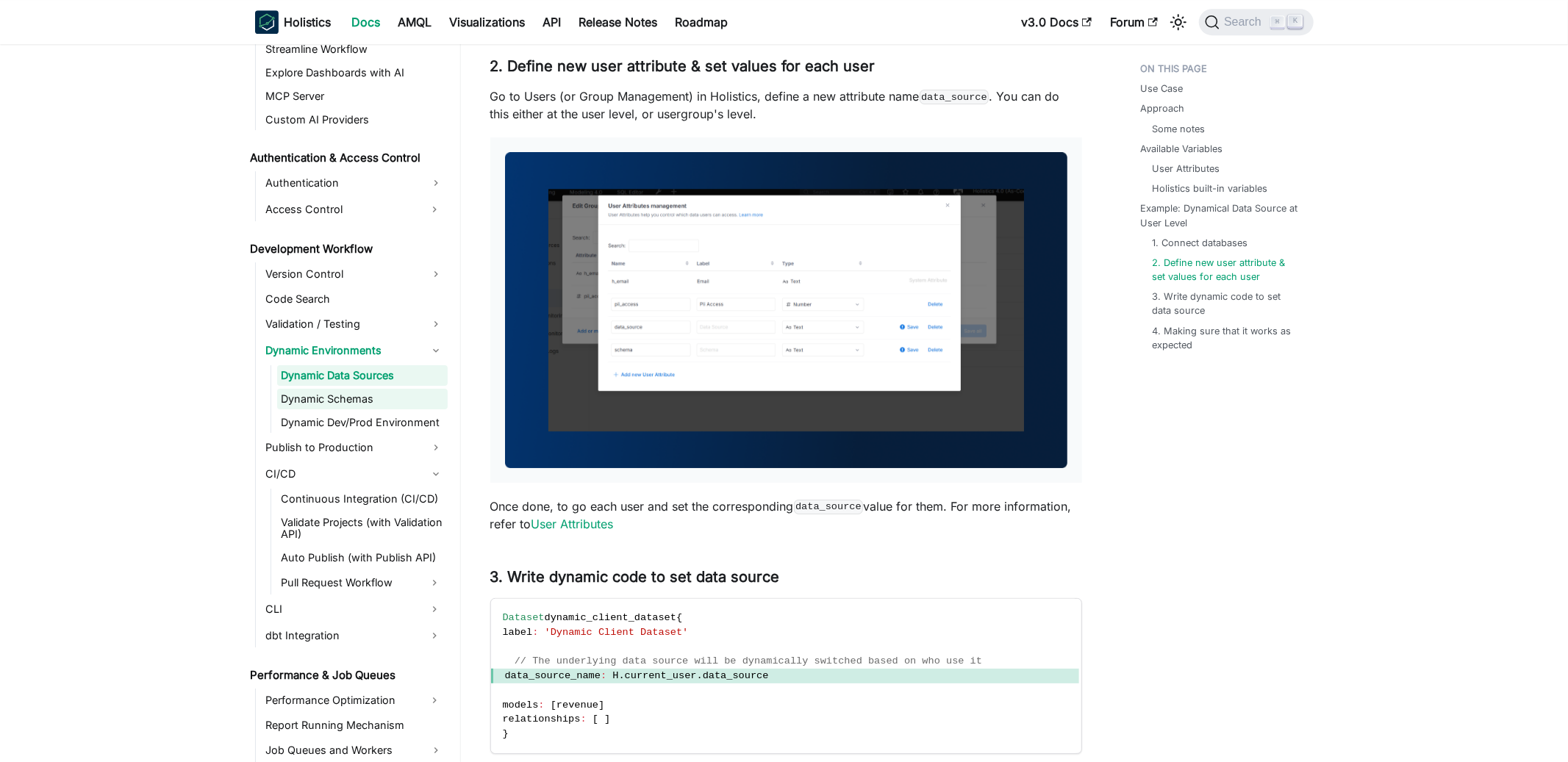
click at [347, 388] on link "Dynamic Schemas" at bounding box center [363, 398] width 171 height 21
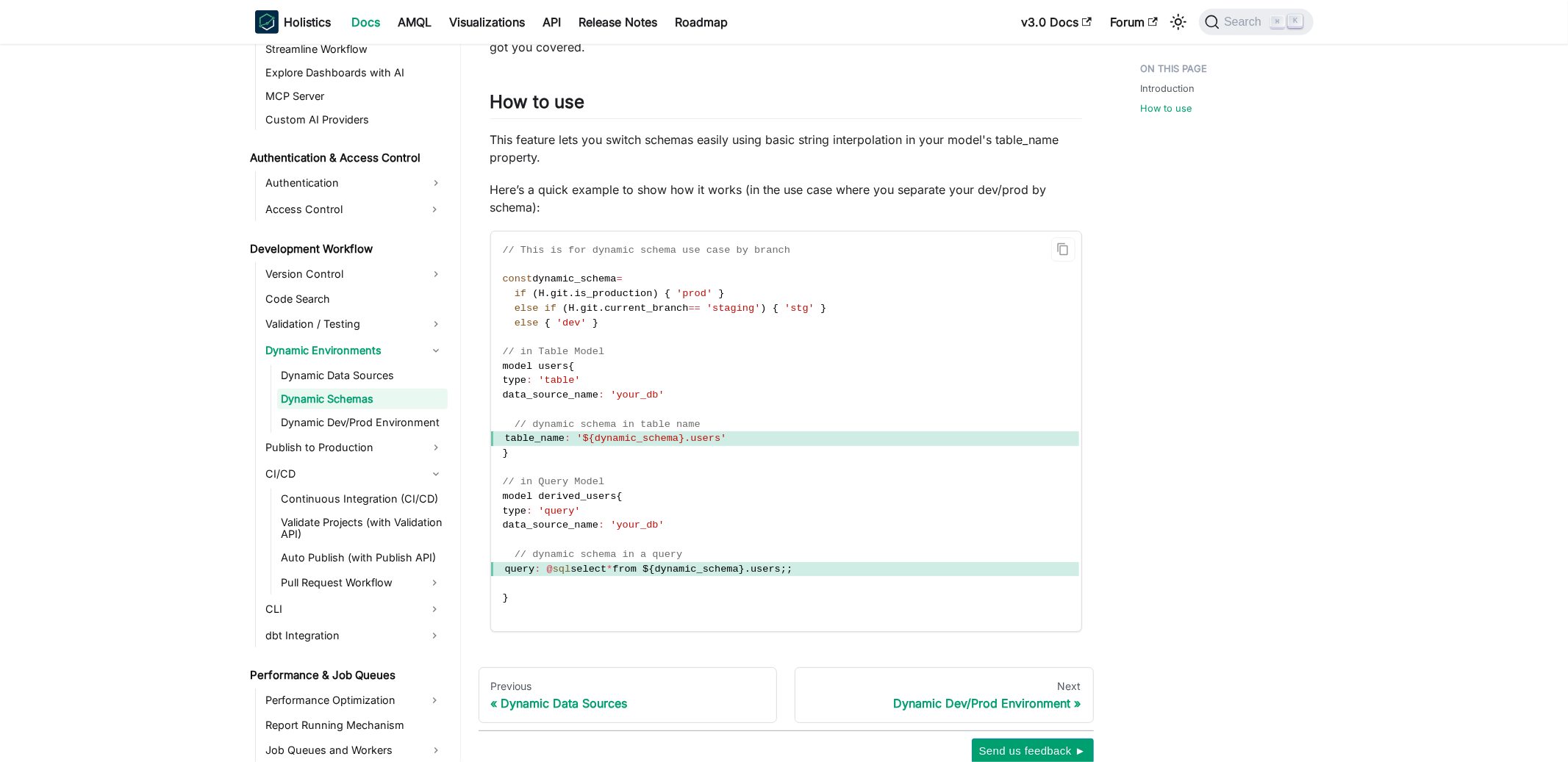
scroll to position [670, 0]
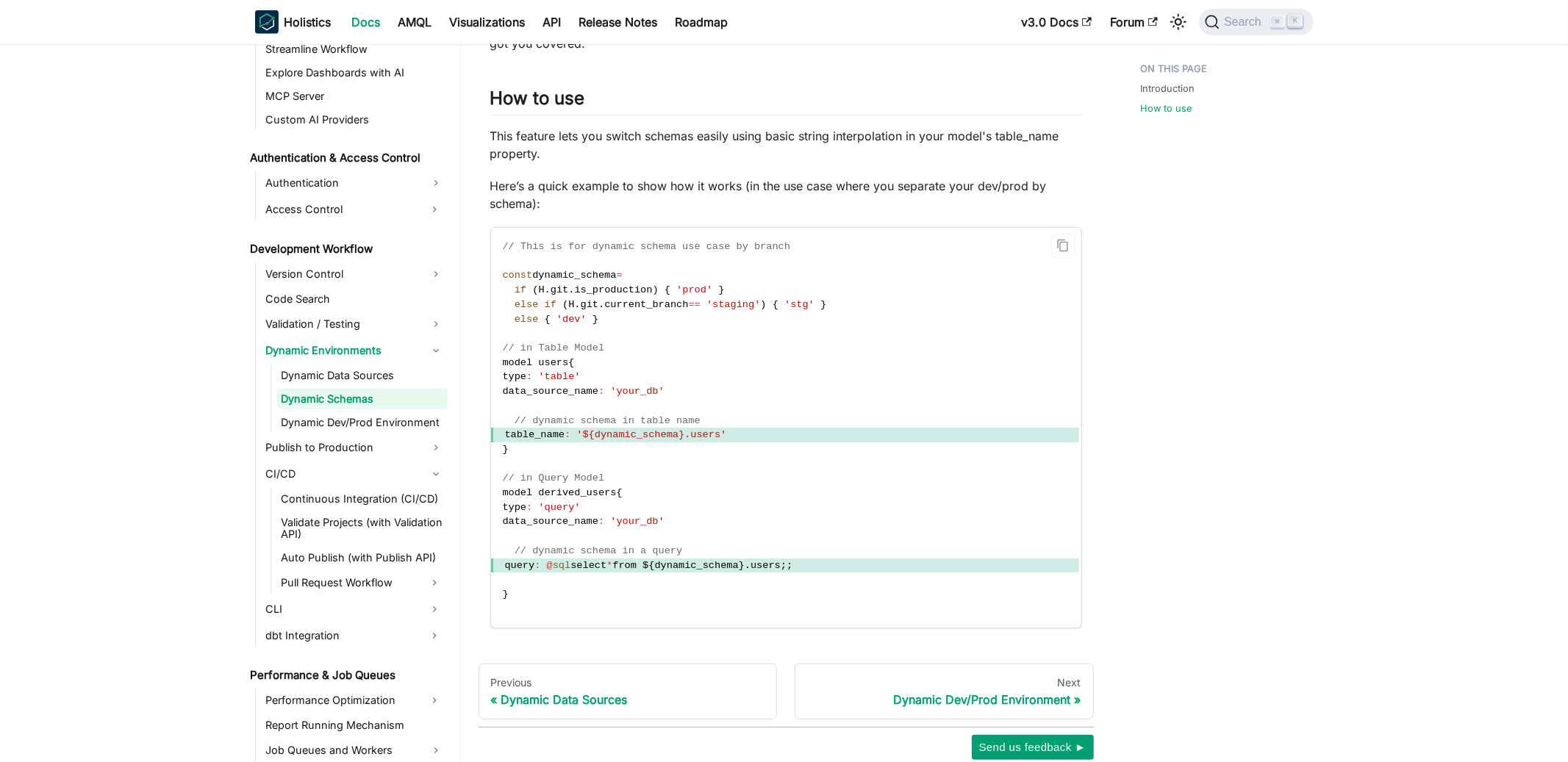
click at [589, 393] on span "data_source_name" at bounding box center [551, 390] width 96 height 11
click at [646, 394] on span "'your_db'" at bounding box center [637, 390] width 54 height 11
drag, startPoint x: 626, startPoint y: 391, endPoint x: 665, endPoint y: 391, distance: 39.0
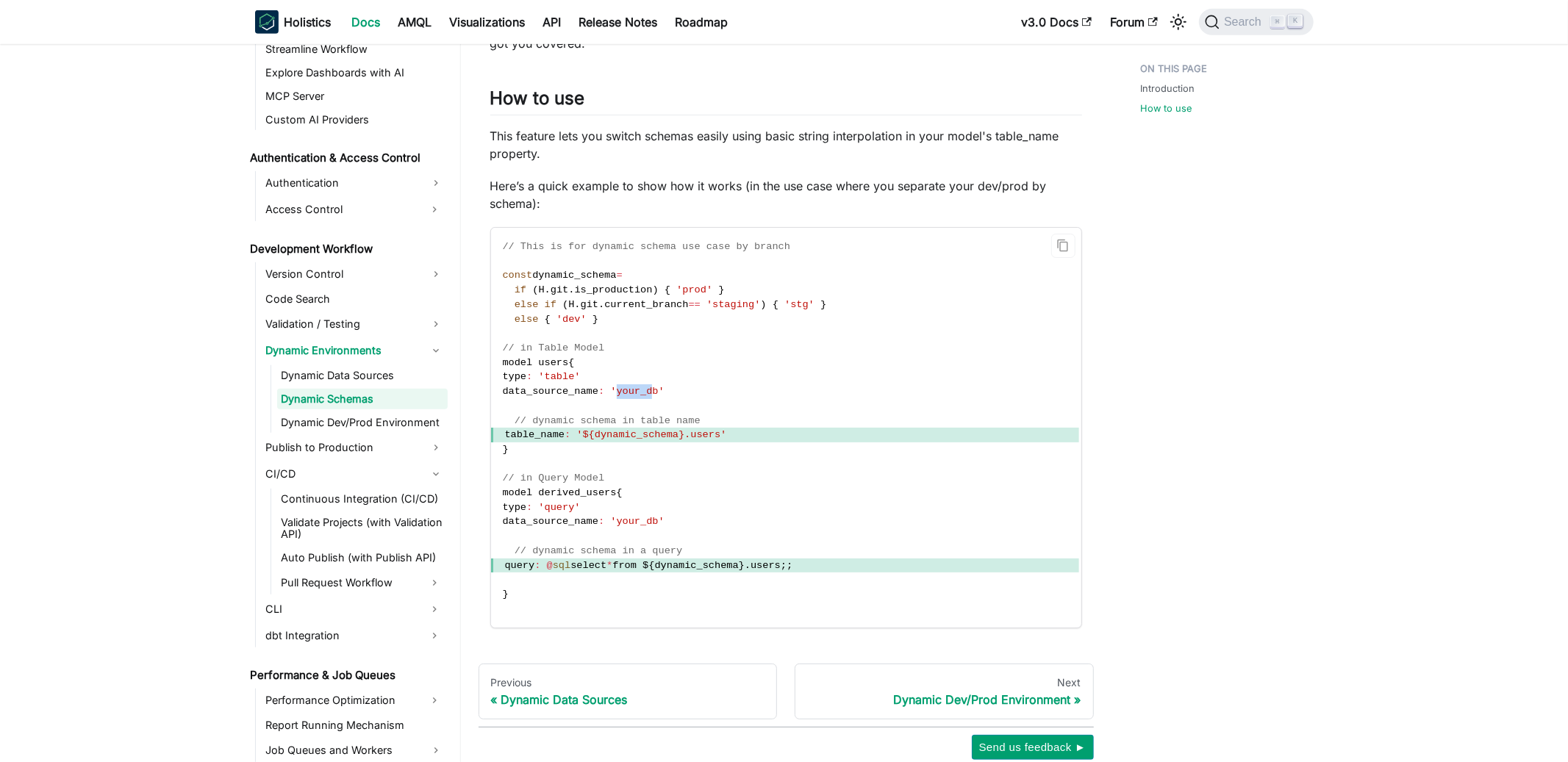
click at [664, 391] on span "'your_db'" at bounding box center [637, 390] width 54 height 11
click at [643, 391] on span "'your_db'" at bounding box center [637, 390] width 54 height 11
drag, startPoint x: 632, startPoint y: 391, endPoint x: 668, endPoint y: 394, distance: 36.1
click at [664, 394] on span "'your_db'" at bounding box center [637, 390] width 54 height 11
drag, startPoint x: 543, startPoint y: 287, endPoint x: 653, endPoint y: 290, distance: 110.0
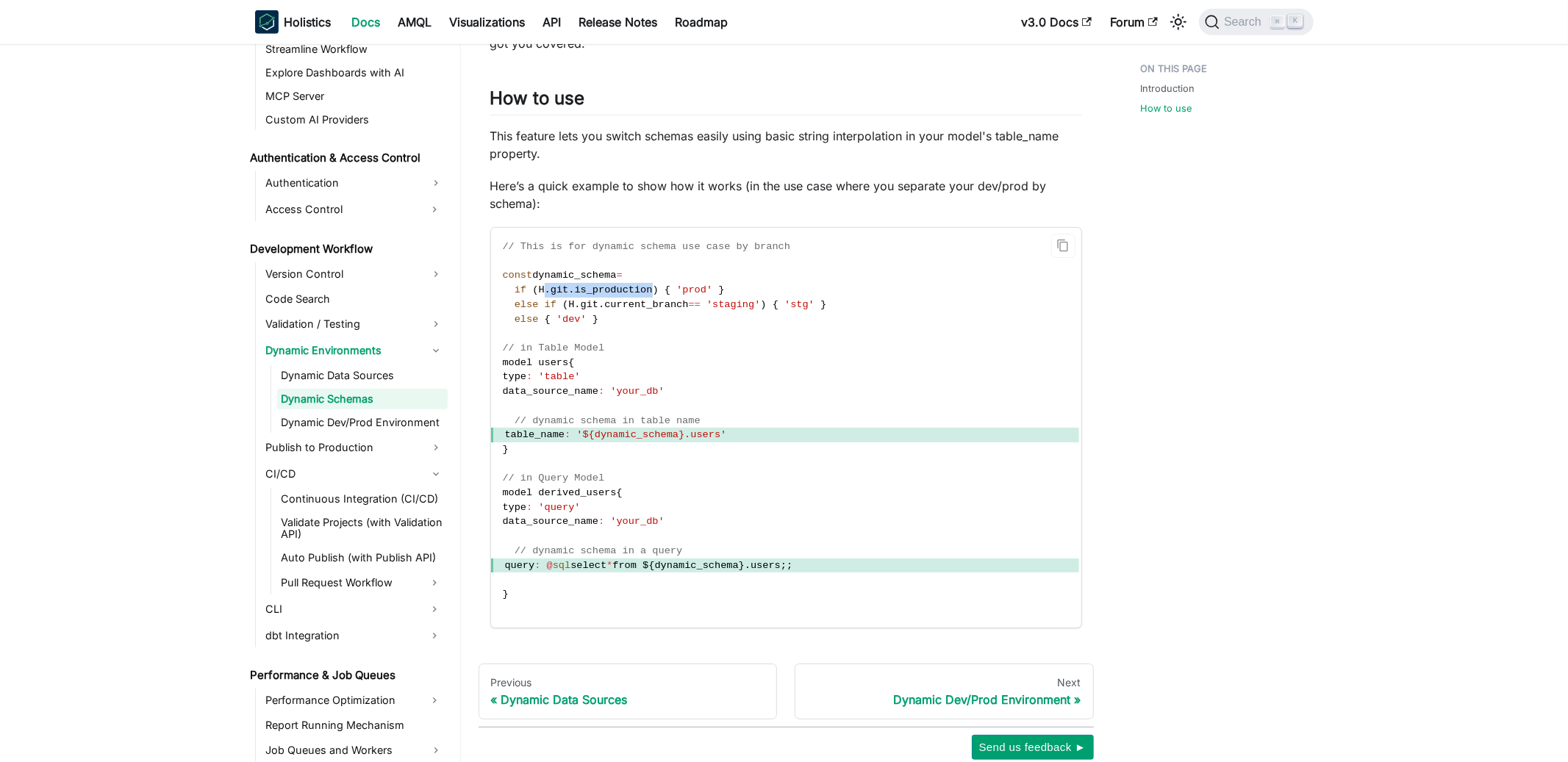
click at [653, 290] on span "if ( H . git . is_production ) { 'prod' }" at bounding box center [617, 289] width 228 height 11
click at [642, 290] on span "is_production" at bounding box center [613, 289] width 78 height 11
click at [558, 288] on span "git" at bounding box center [559, 289] width 18 height 11
click at [706, 294] on span "'prod'" at bounding box center [694, 289] width 36 height 11
click at [598, 294] on span "is_production" at bounding box center [613, 289] width 78 height 11
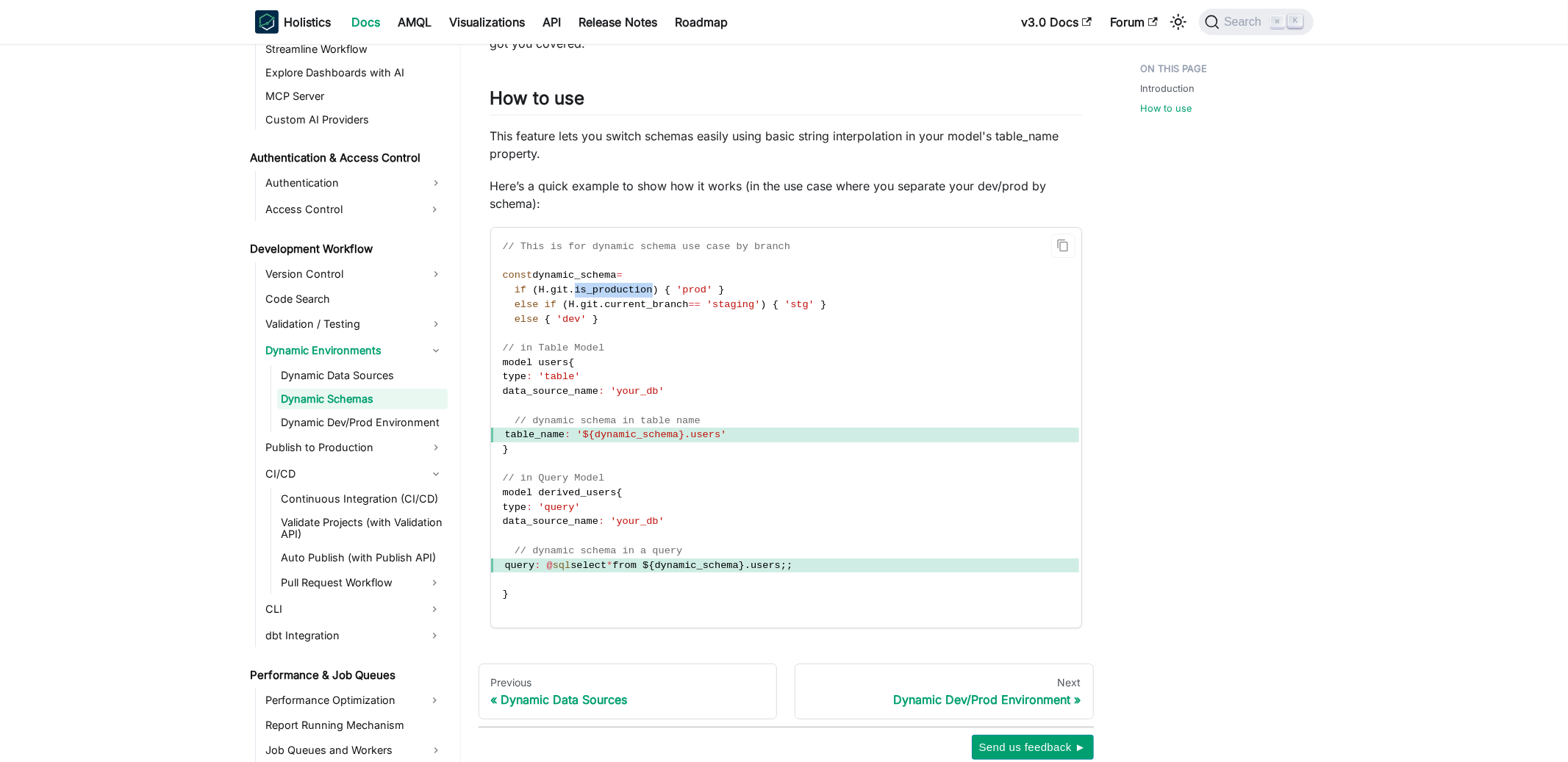
click at [598, 294] on span "is_production" at bounding box center [613, 289] width 78 height 11
drag, startPoint x: 676, startPoint y: 290, endPoint x: 720, endPoint y: 290, distance: 44.0
click at [719, 291] on span "if ( H . git . is_production ) { 'prod' }" at bounding box center [617, 289] width 228 height 11
click at [679, 286] on span "'prod'" at bounding box center [694, 289] width 36 height 11
drag, startPoint x: 679, startPoint y: 286, endPoint x: 710, endPoint y: 287, distance: 31.0
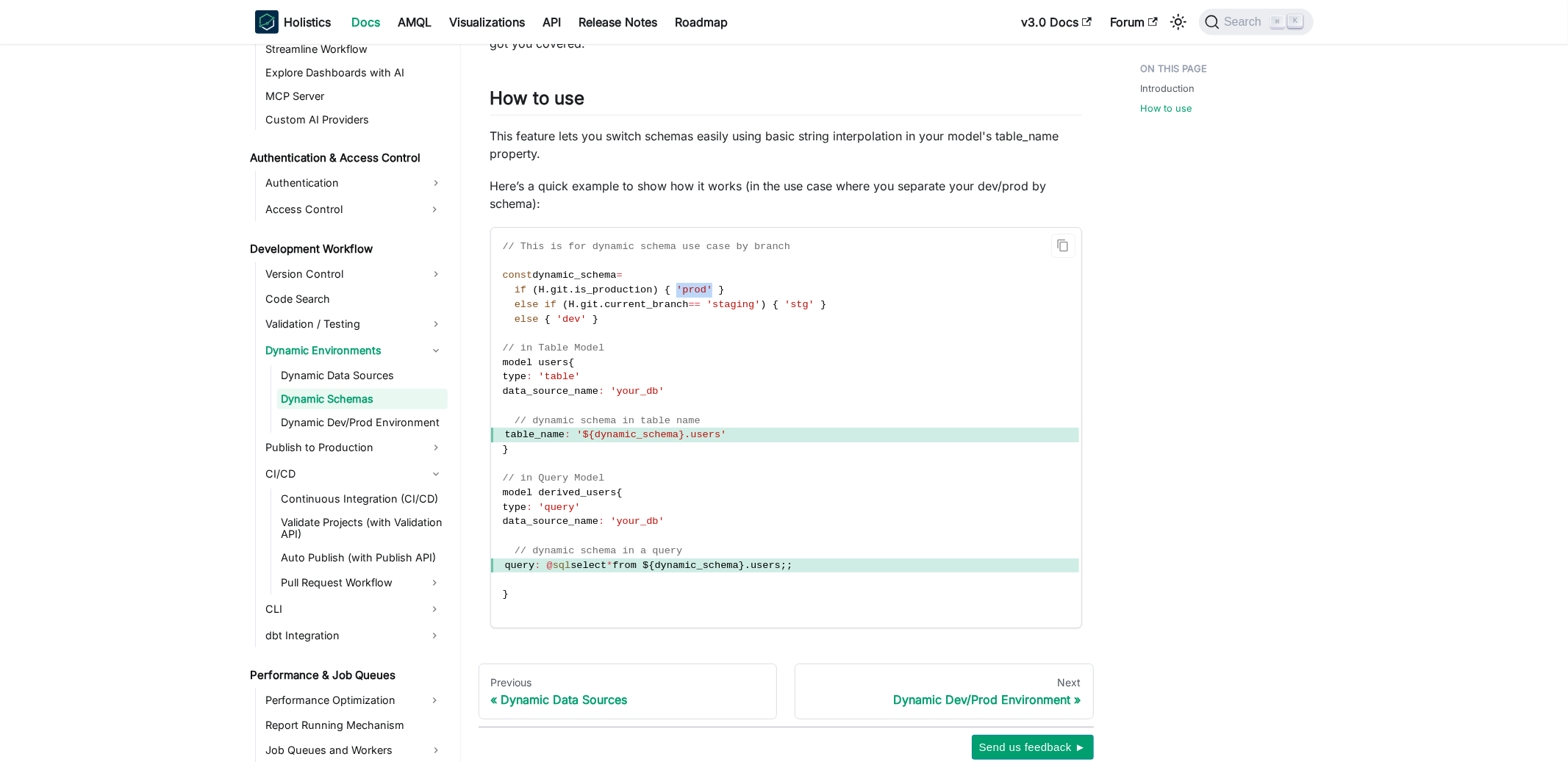
click at [710, 287] on span "'prod'" at bounding box center [694, 289] width 36 height 11
click at [714, 291] on span at bounding box center [715, 289] width 6 height 11
click at [599, 268] on code "// This is for dynamic schema use case by branch const dynamic_schema = if ( H …" at bounding box center [786, 428] width 589 height 400
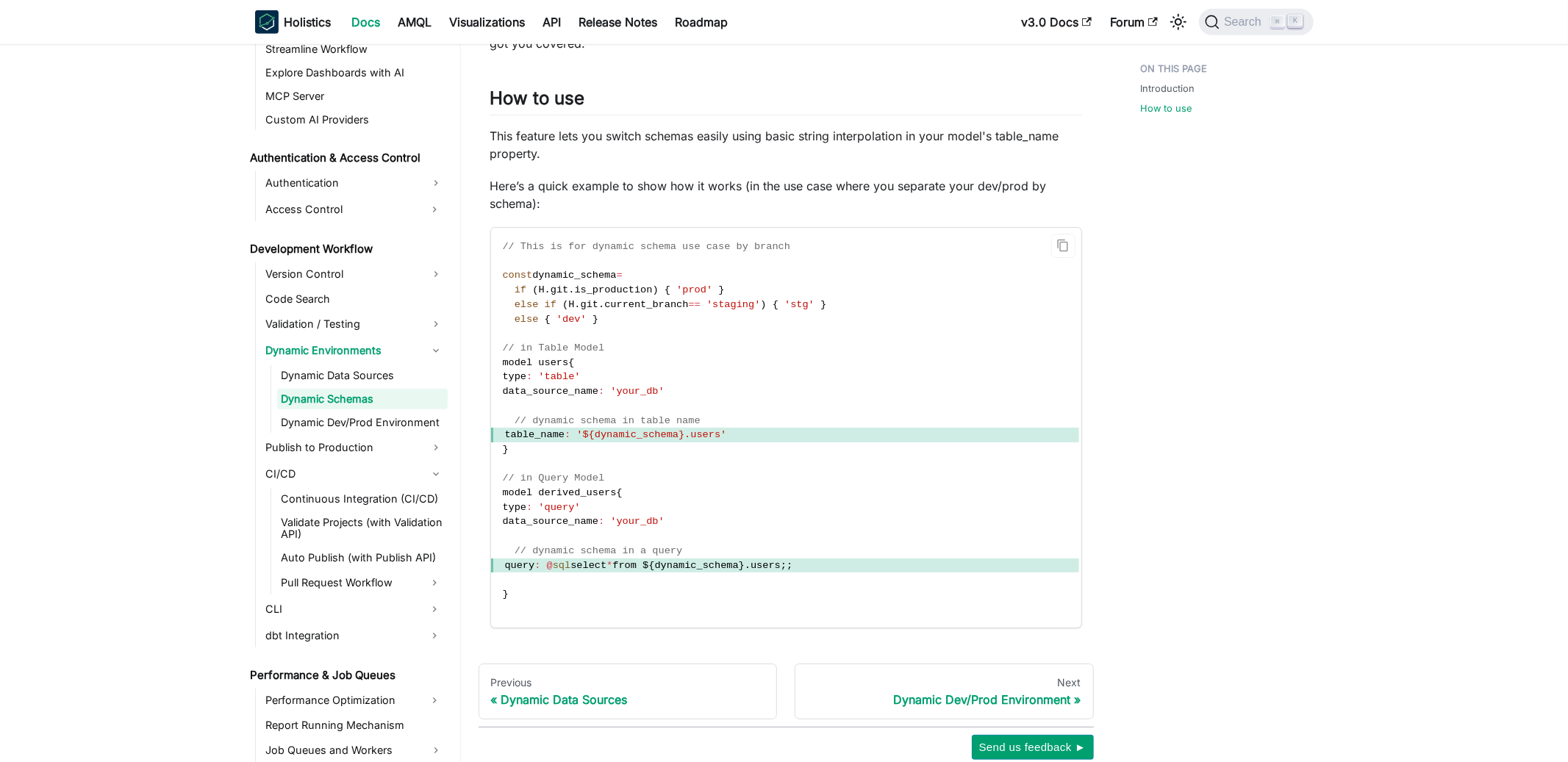
click at [600, 276] on span "dynamic_schema" at bounding box center [574, 275] width 83 height 11
click at [632, 447] on code "// This is for dynamic schema use case by branch const dynamic_schema = if ( H …" at bounding box center [786, 428] width 589 height 400
click at [632, 437] on span "'${dynamic_schema}.users'" at bounding box center [652, 434] width 150 height 11
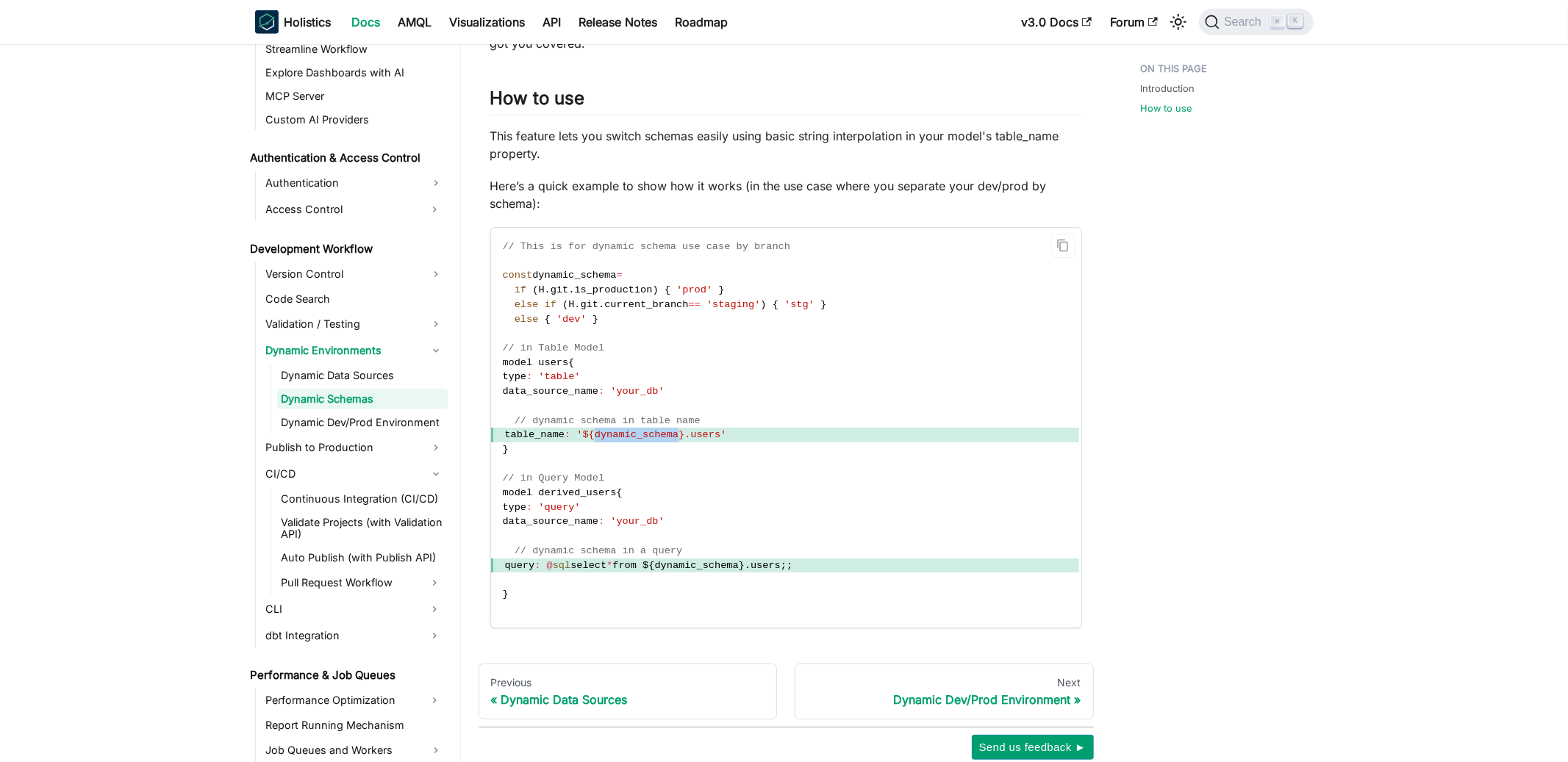
click at [632, 437] on span "'${dynamic_schema}.users'" at bounding box center [652, 434] width 150 height 11
click at [626, 435] on span "'${dynamic_schema}.users'" at bounding box center [652, 434] width 150 height 11
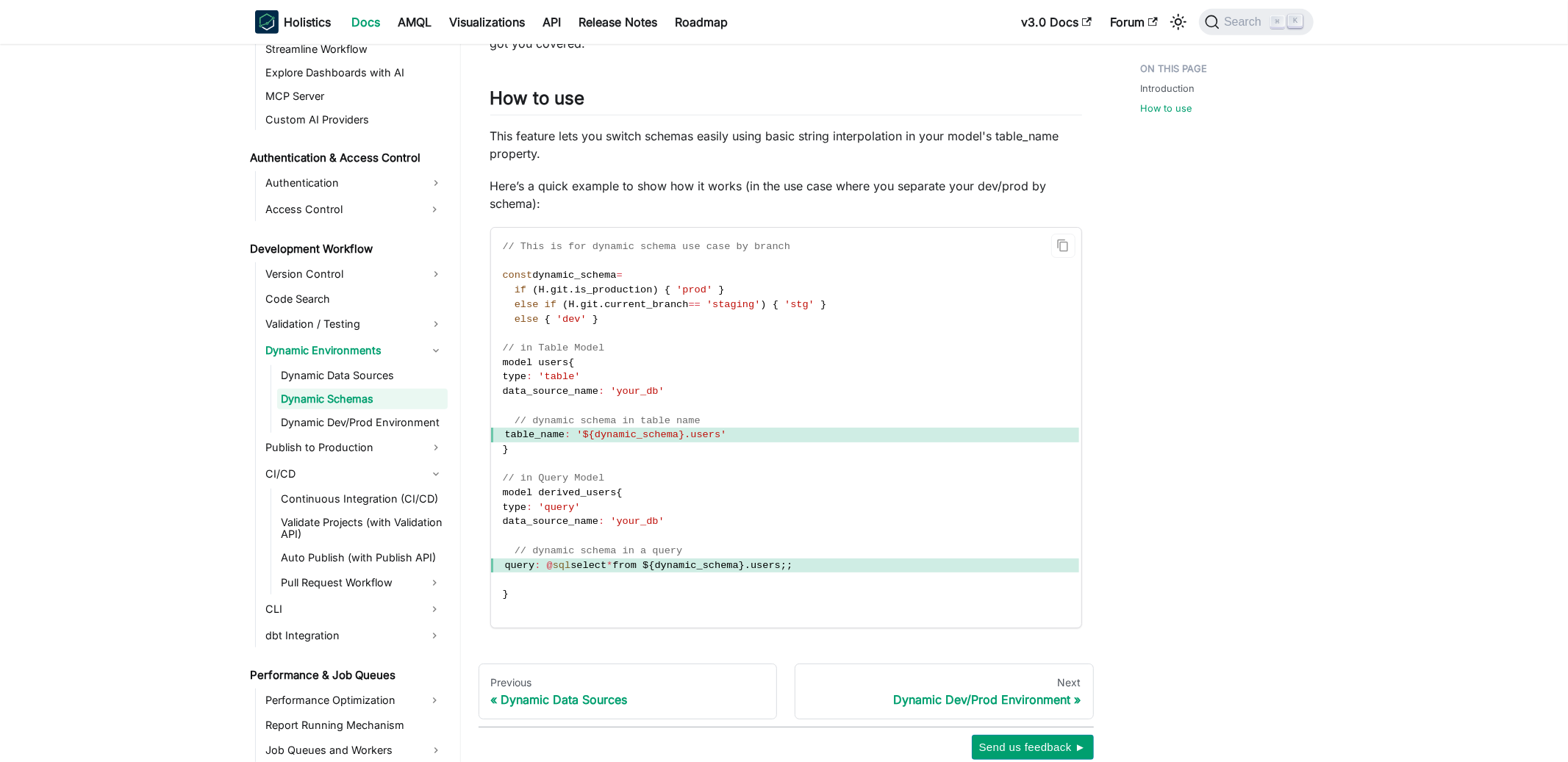
drag, startPoint x: 609, startPoint y: 434, endPoint x: 675, endPoint y: 436, distance: 66.0
click at [674, 436] on span "'${dynamic_schema}.users'" at bounding box center [652, 434] width 150 height 11
drag, startPoint x: 690, startPoint y: 434, endPoint x: 605, endPoint y: 432, distance: 85.0
click at [605, 432] on span "'${dynamic_schema}.users'" at bounding box center [652, 434] width 150 height 11
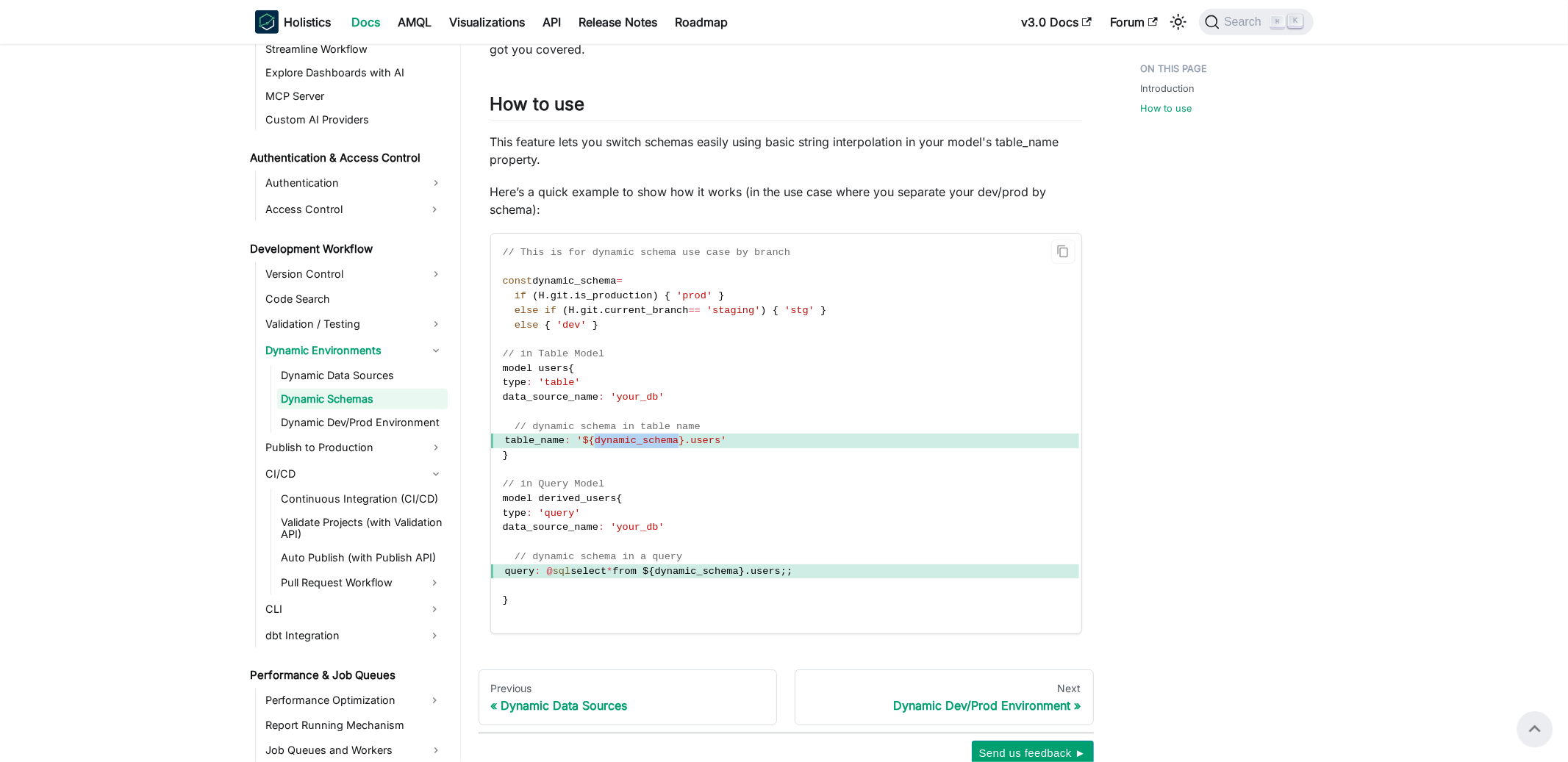
scroll to position [658, 0]
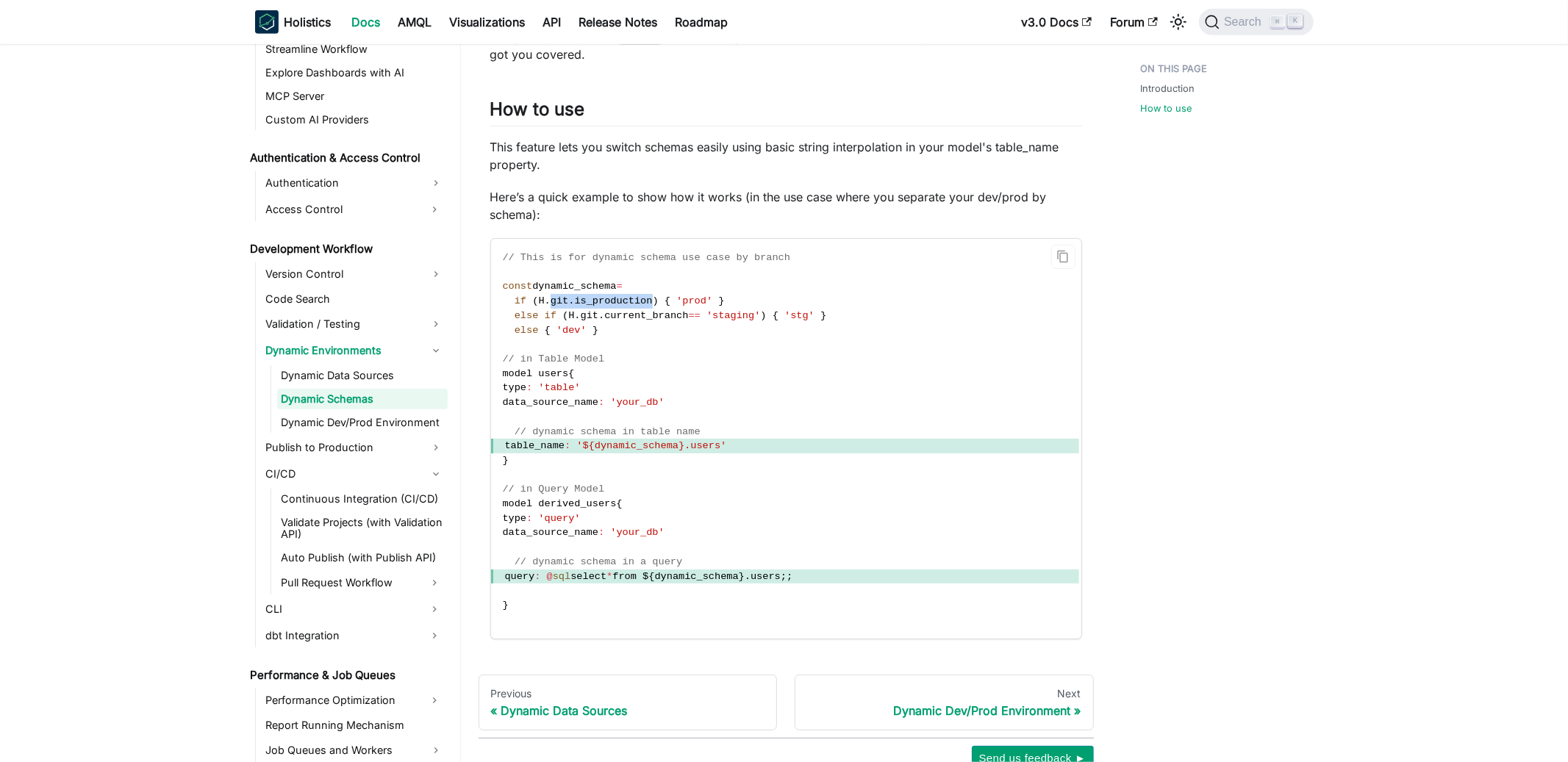
drag, startPoint x: 553, startPoint y: 299, endPoint x: 653, endPoint y: 303, distance: 100.1
click at [653, 303] on span "if ( H . git . is_production ) { 'prod' }" at bounding box center [617, 300] width 228 height 11
click at [328, 373] on link "Dynamic Data Sources" at bounding box center [363, 375] width 171 height 21
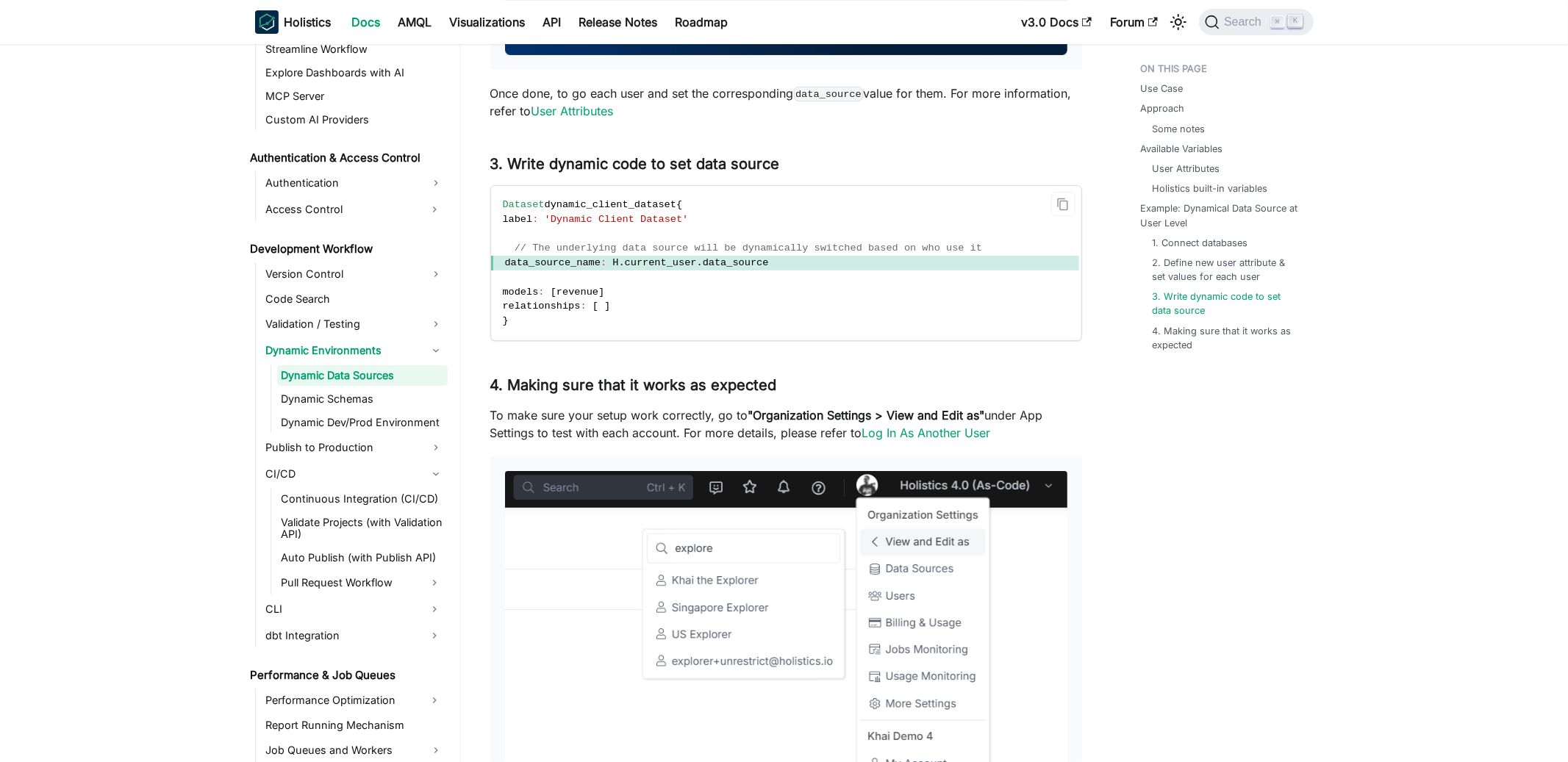
scroll to position [4328, 0]
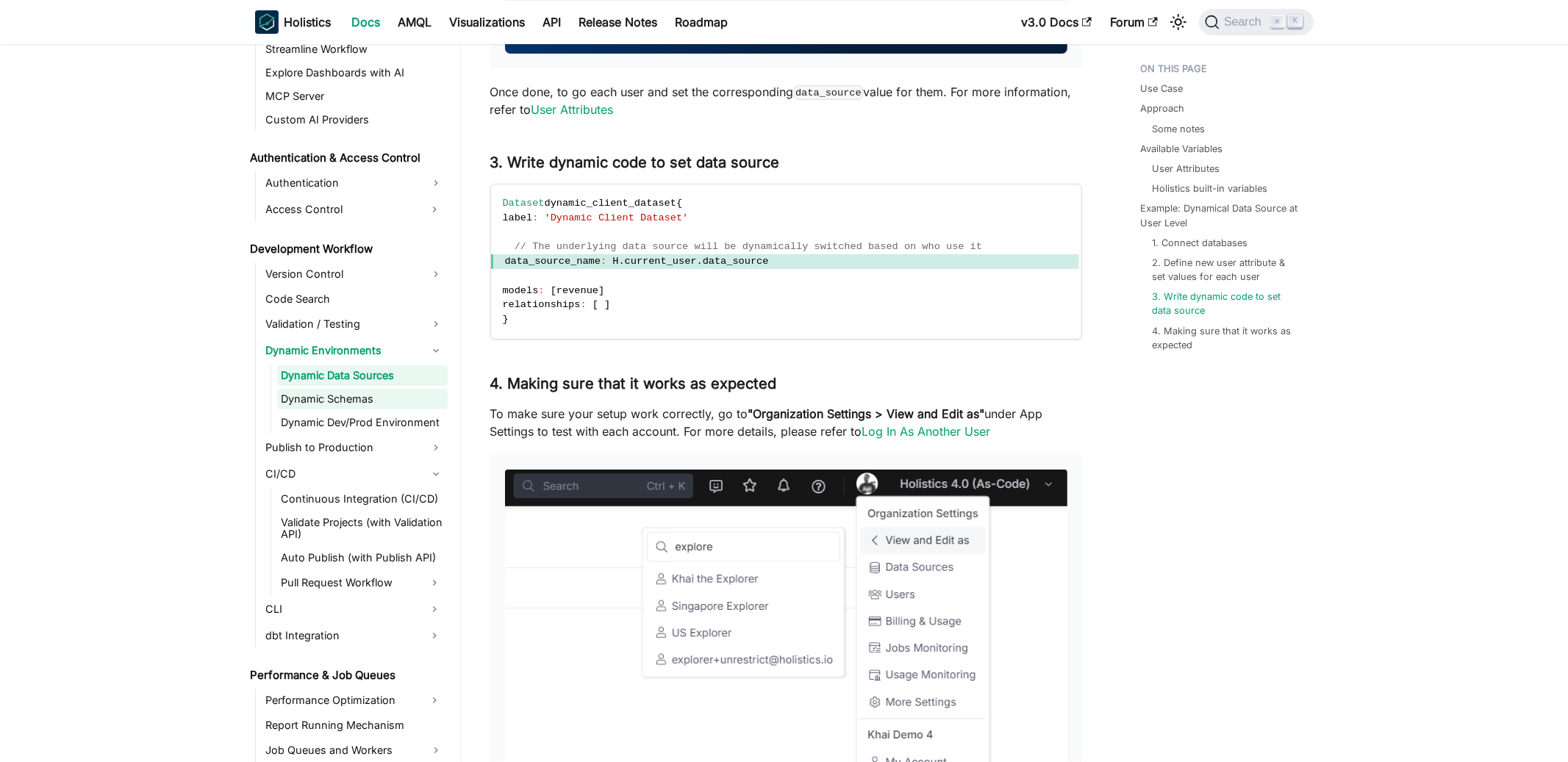
click at [374, 391] on link "Dynamic Schemas" at bounding box center [363, 398] width 171 height 21
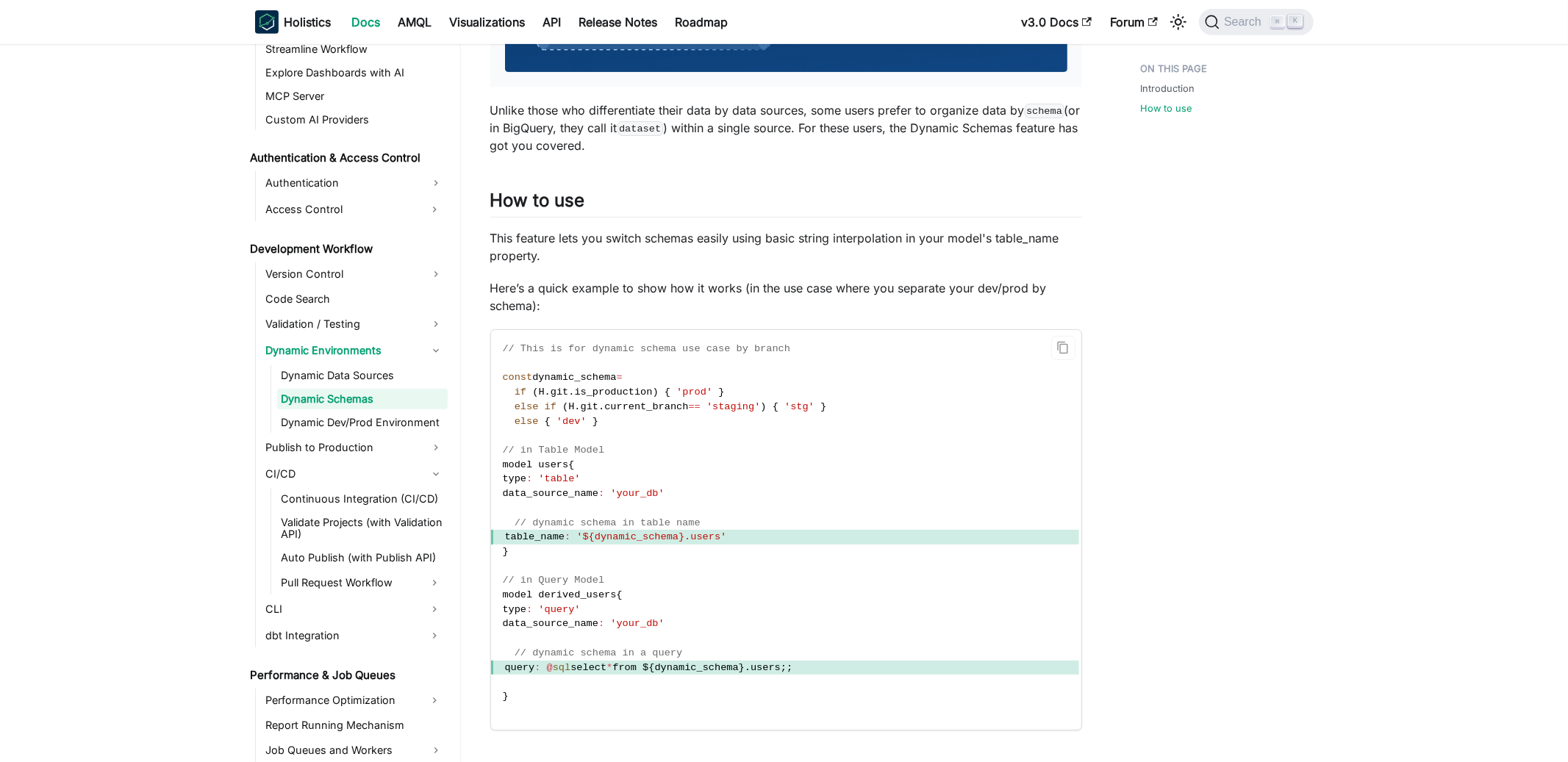
scroll to position [574, 0]
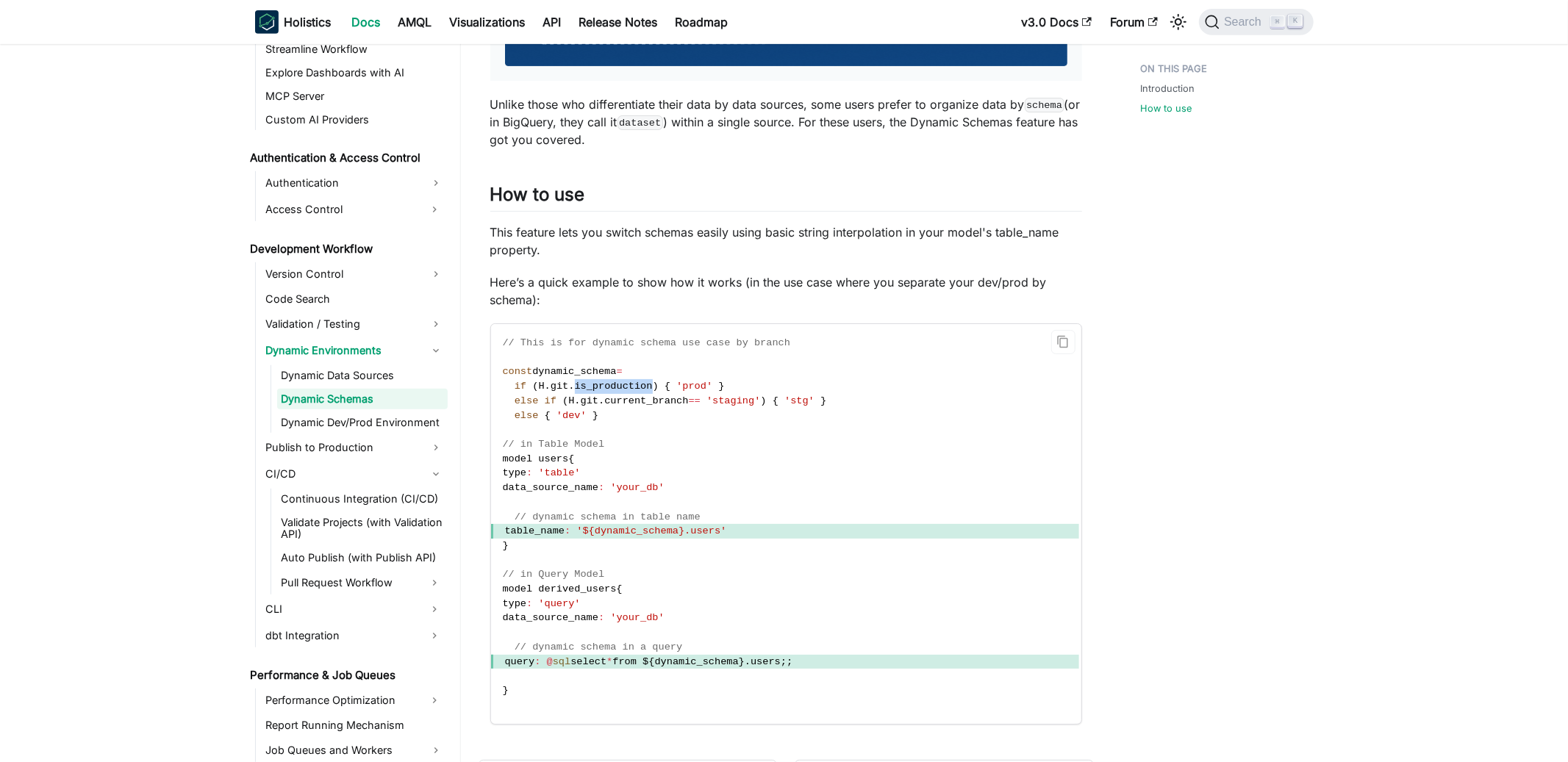
drag, startPoint x: 653, startPoint y: 384, endPoint x: 577, endPoint y: 384, distance: 76.0
click at [577, 384] on span "if ( H . git . is_production ) { 'prod' }" at bounding box center [617, 385] width 228 height 11
click at [620, 384] on span "is_production" at bounding box center [613, 385] width 78 height 11
drag, startPoint x: 654, startPoint y: 384, endPoint x: 577, endPoint y: 384, distance: 77.0
click at [577, 384] on span "if ( H . git . is_production ) { 'prod' }" at bounding box center [617, 385] width 228 height 11
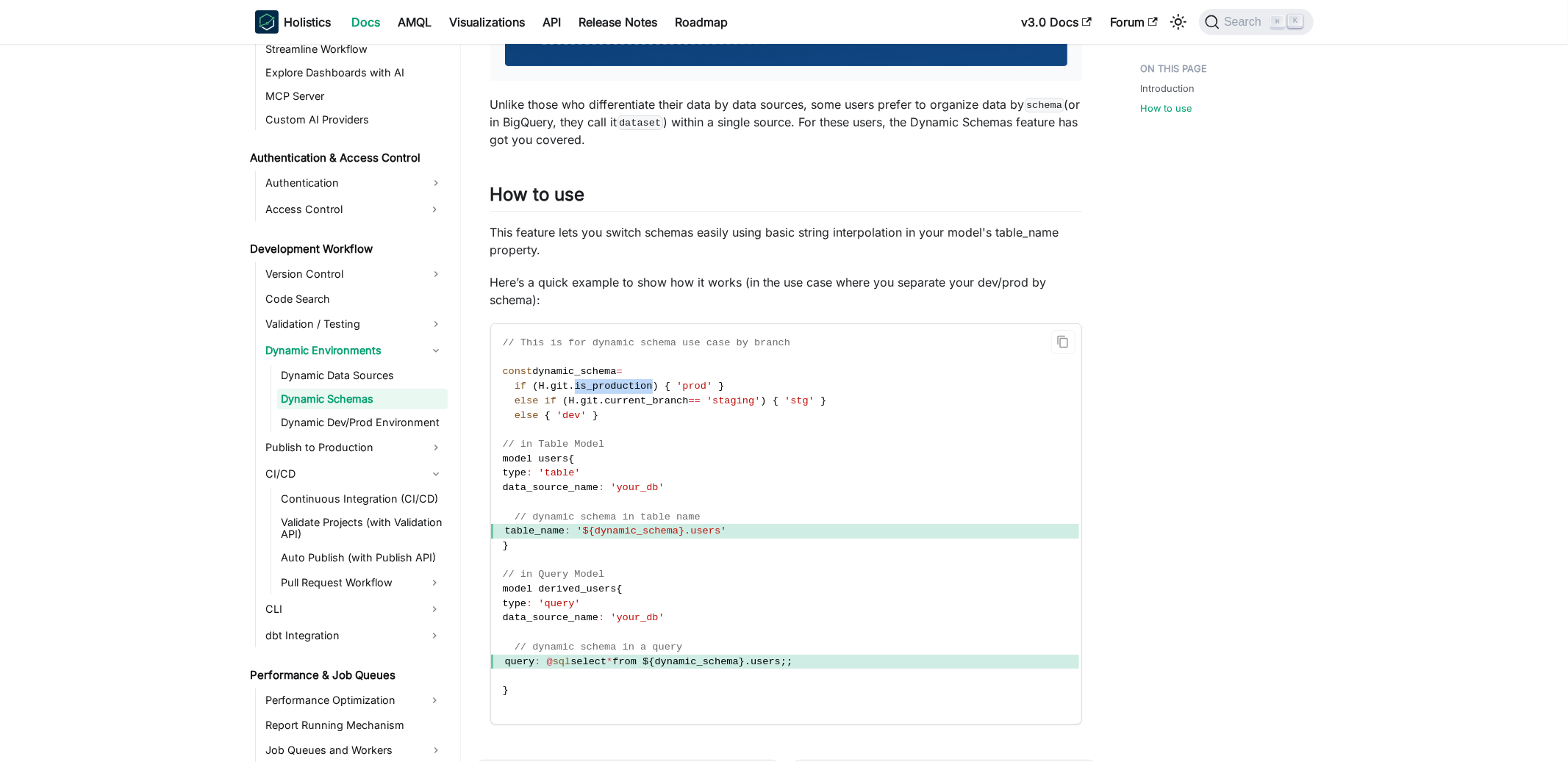
click at [585, 388] on span "is_production" at bounding box center [613, 385] width 78 height 11
drag, startPoint x: 550, startPoint y: 385, endPoint x: 569, endPoint y: 385, distance: 19.0
click at [569, 385] on span "if ( H . git . is_production ) { 'prod' }" at bounding box center [617, 385] width 228 height 11
click at [721, 392] on code "// This is for dynamic schema use case by branch const dynamic_schema = if ( H …" at bounding box center [786, 524] width 589 height 400
drag, startPoint x: 715, startPoint y: 401, endPoint x: 769, endPoint y: 404, distance: 54.1
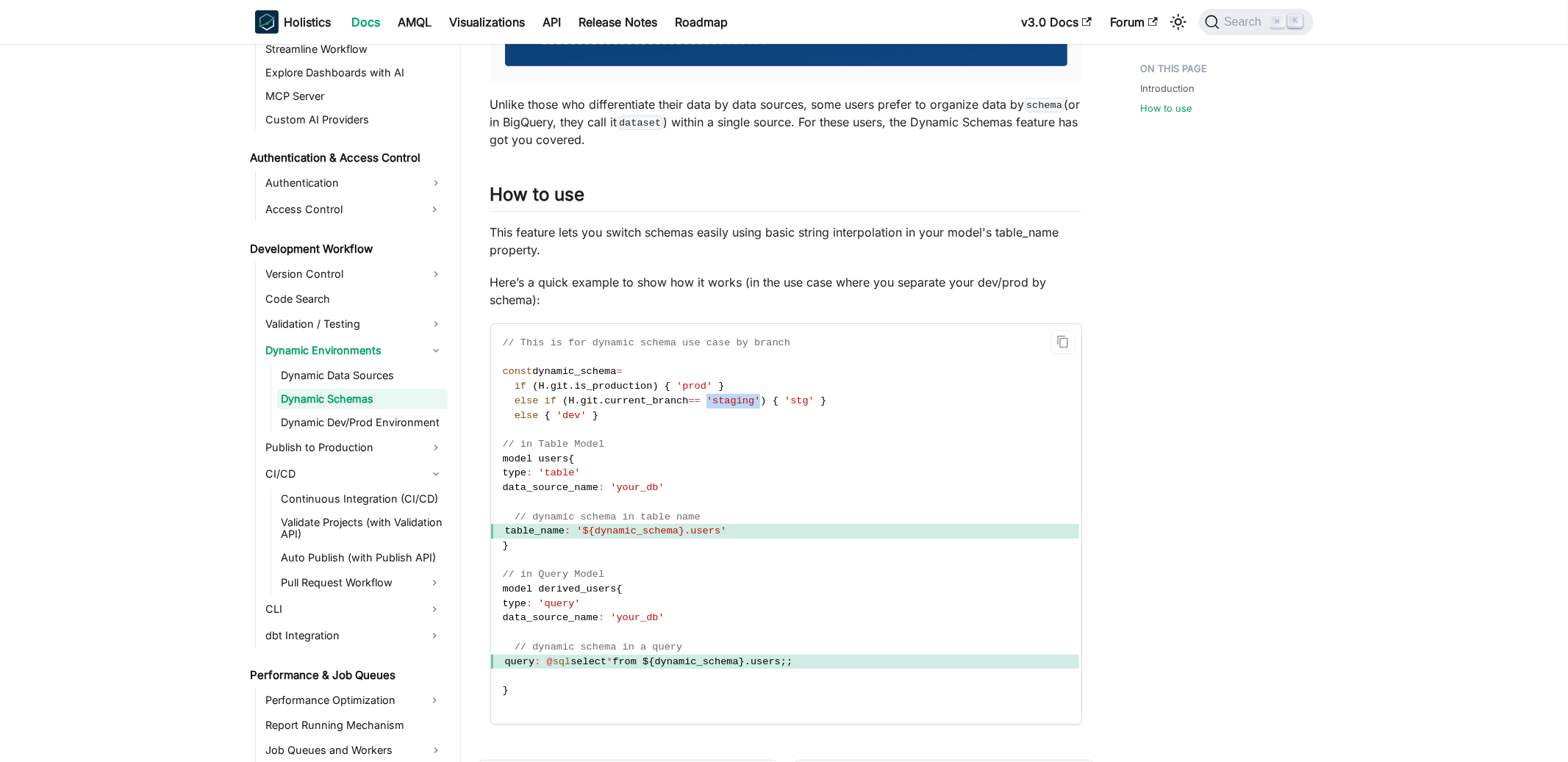
click at [769, 404] on span "else if ( H . git . current_branch == 'staging' ) { 'stg' }" at bounding box center [668, 400] width 330 height 11
drag, startPoint x: 794, startPoint y: 400, endPoint x: 820, endPoint y: 400, distance: 26.0
click at [814, 400] on span "'stg'" at bounding box center [800, 400] width 30 height 11
click at [820, 400] on span at bounding box center [817, 400] width 6 height 11
drag, startPoint x: 826, startPoint y: 400, endPoint x: 795, endPoint y: 399, distance: 31.0
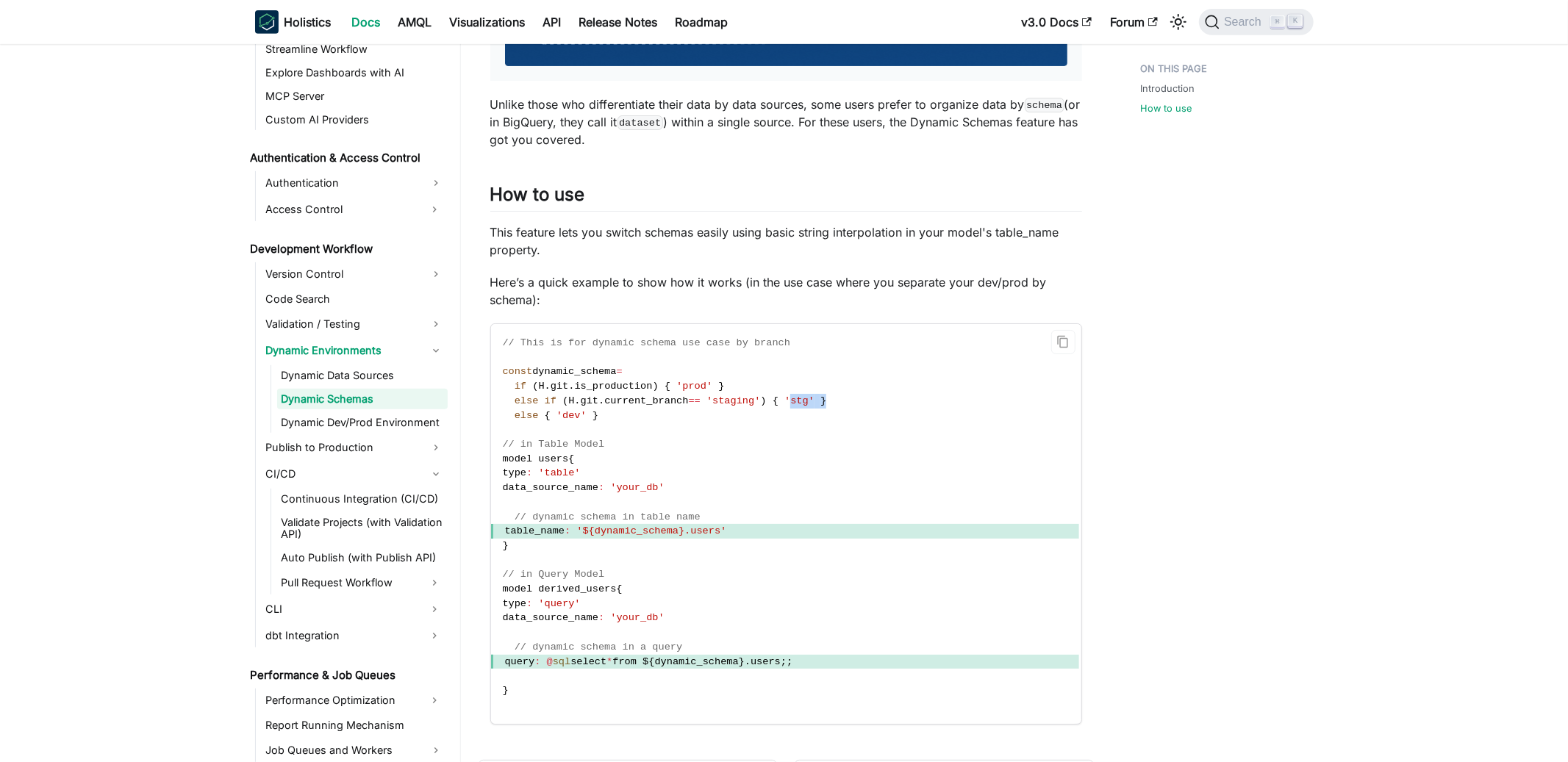
click at [795, 399] on span "else if ( H . git . current_branch == 'staging' ) { 'stg' }" at bounding box center [668, 400] width 330 height 11
click at [813, 400] on span "'stg'" at bounding box center [800, 400] width 30 height 11
drag, startPoint x: 682, startPoint y: 488, endPoint x: 623, endPoint y: 485, distance: 59.1
click at [623, 485] on code "// This is for dynamic schema use case by branch const dynamic_schema = if ( H …" at bounding box center [786, 524] width 589 height 400
click at [682, 488] on code "// This is for dynamic schema use case by branch const dynamic_schema = if ( H …" at bounding box center [786, 524] width 589 height 400
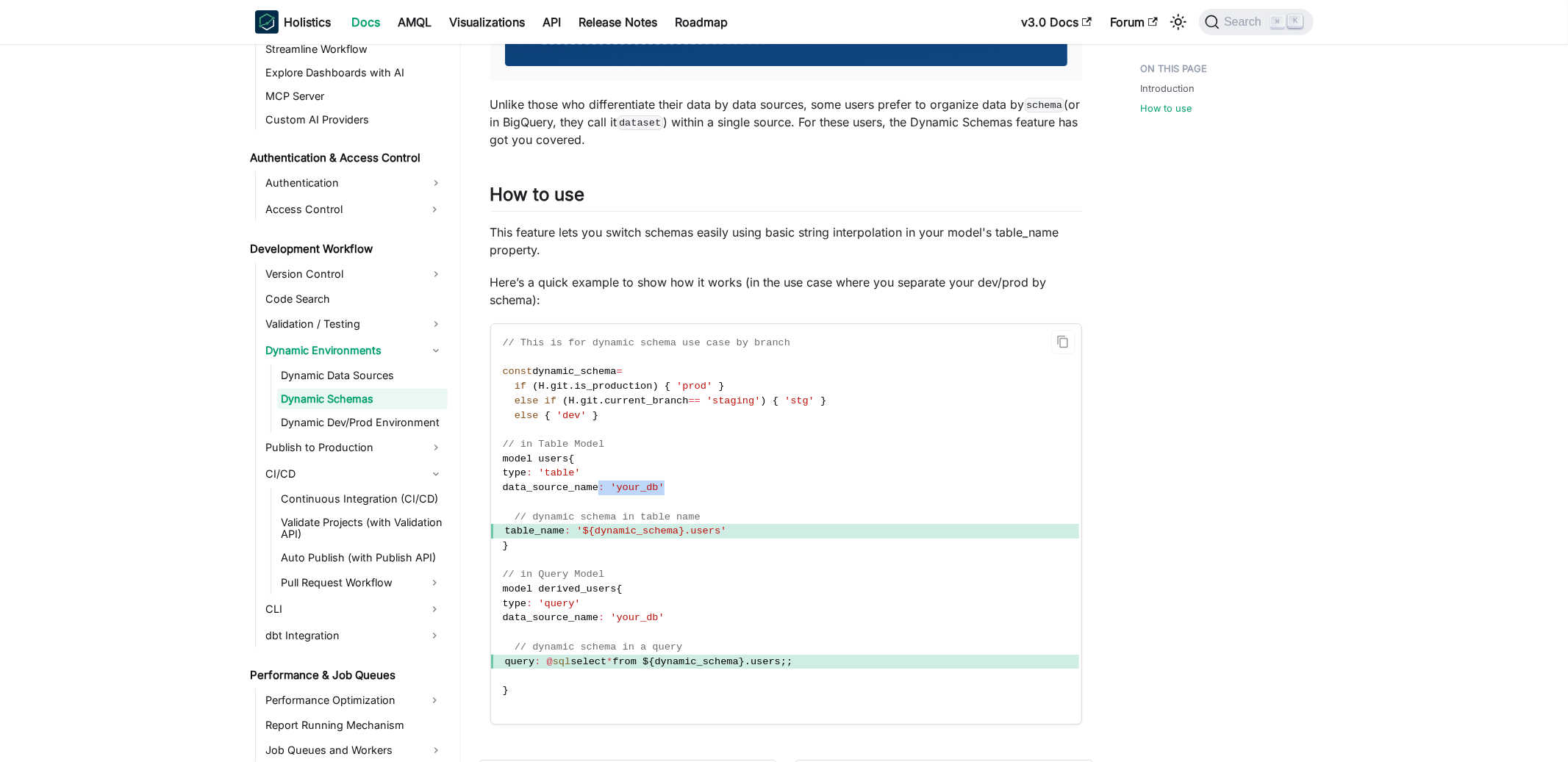
drag, startPoint x: 683, startPoint y: 488, endPoint x: 613, endPoint y: 489, distance: 70.0
click at [612, 489] on code "// This is for dynamic schema use case by branch const dynamic_schema = if ( H …" at bounding box center [786, 524] width 589 height 400
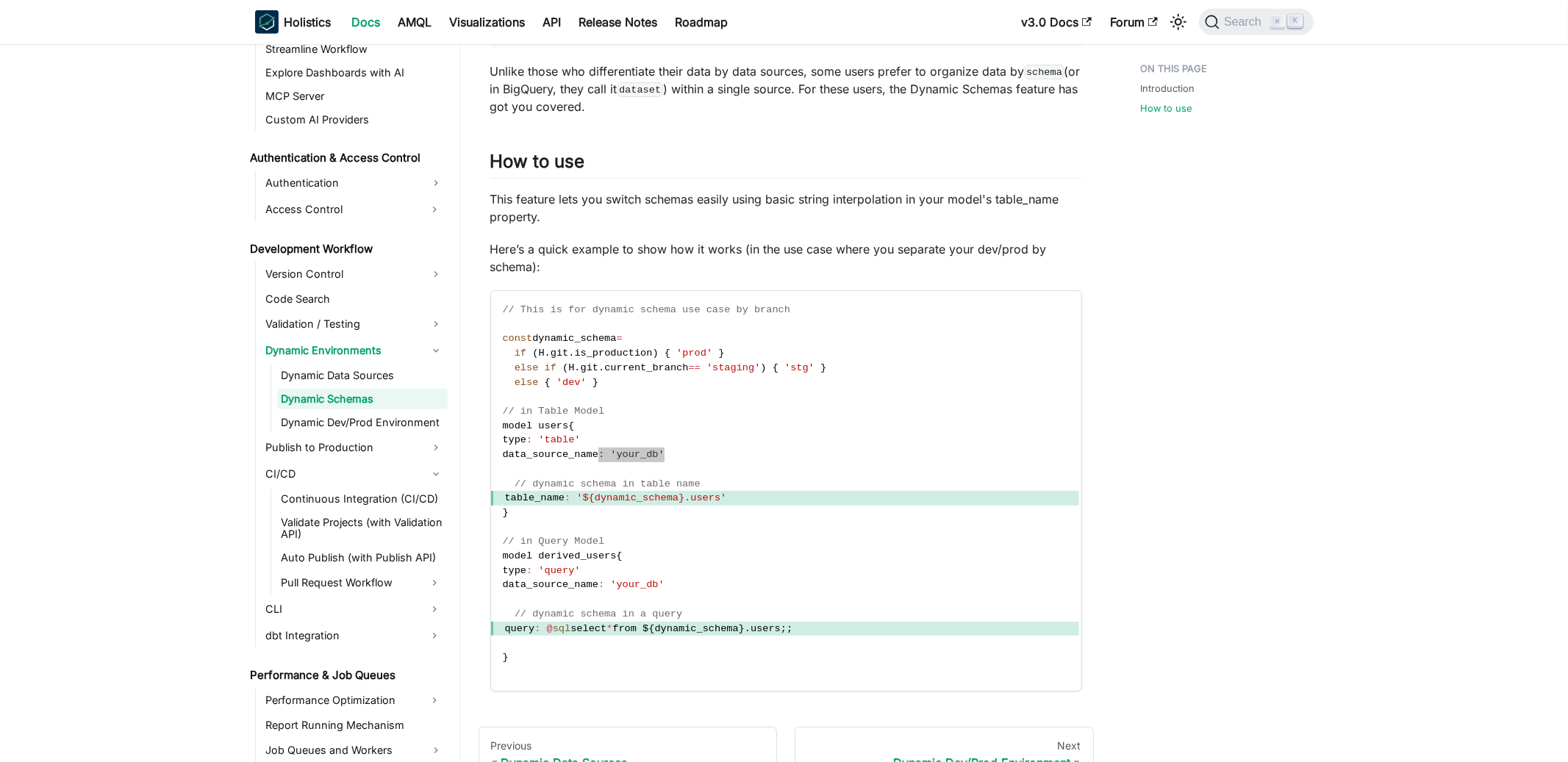
scroll to position [929, 0]
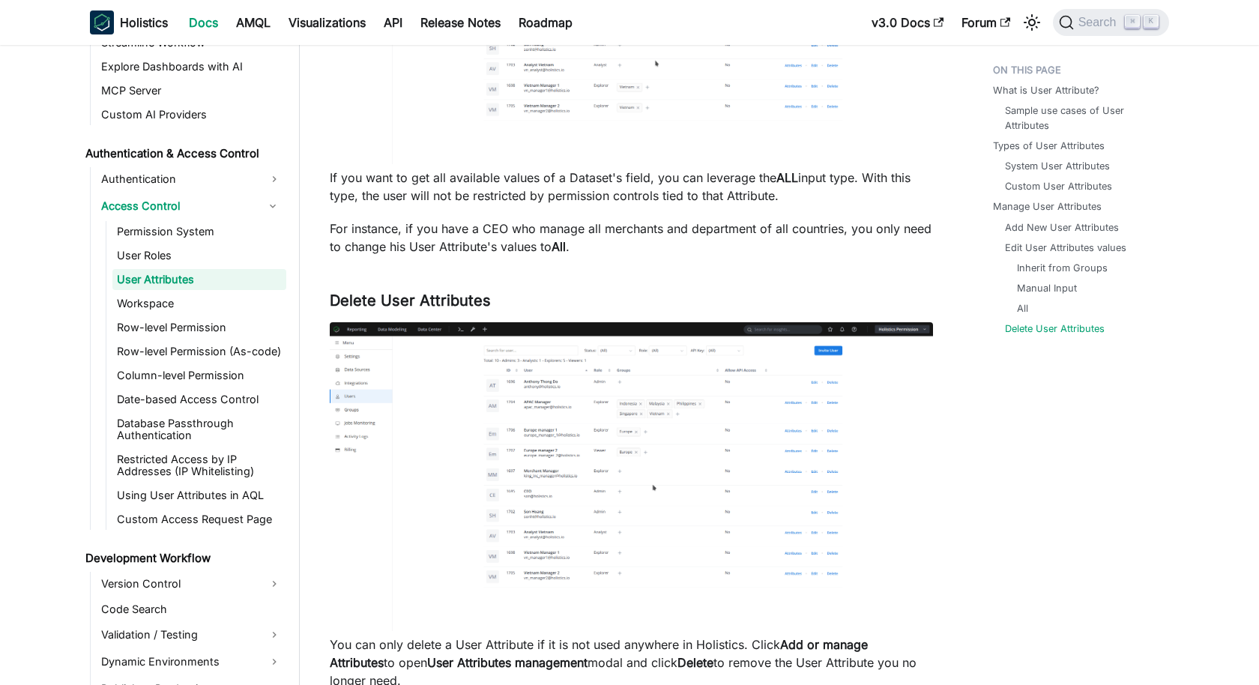
scroll to position [5781, 0]
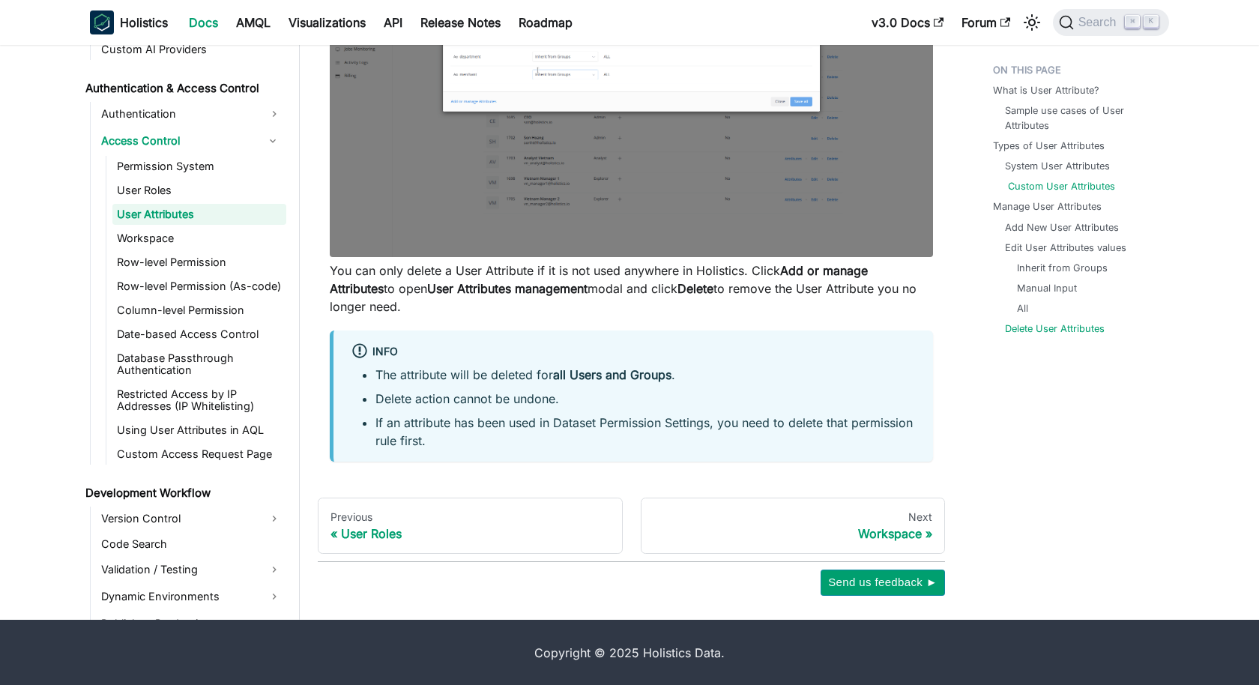
click at [1047, 188] on link "Custom User Attributes" at bounding box center [1061, 186] width 107 height 14
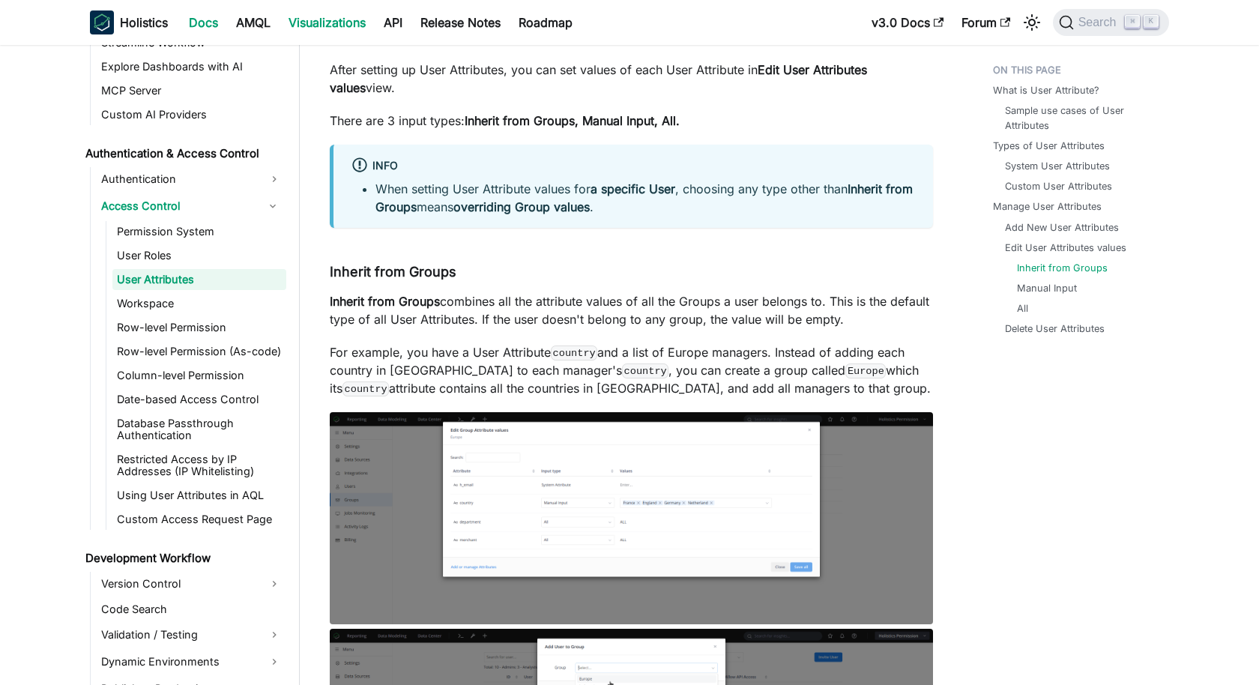
scroll to position [3785, 0]
